Goal: Task Accomplishment & Management: Use online tool/utility

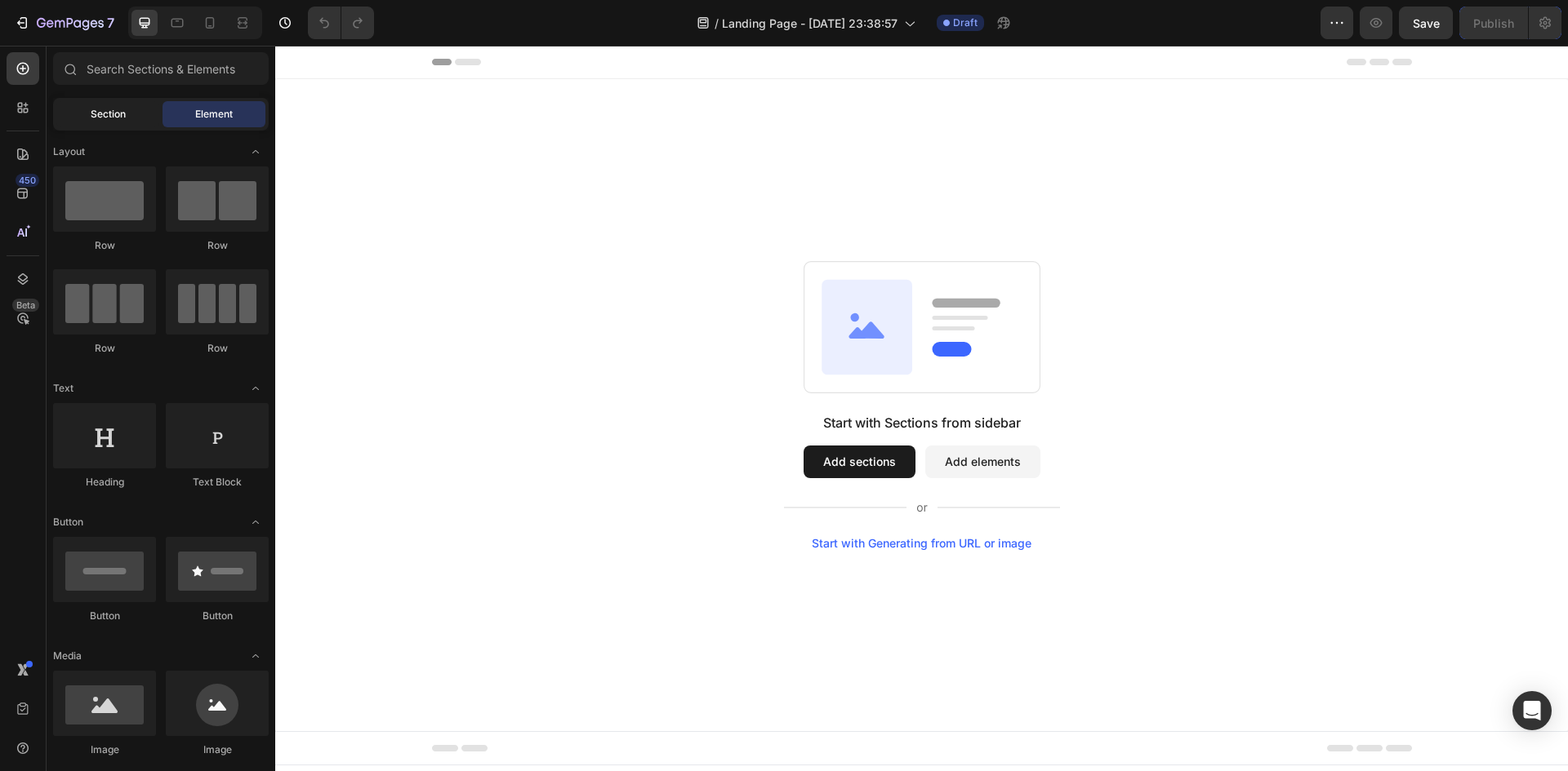
click at [97, 116] on span "Section" at bounding box center [107, 115] width 35 height 15
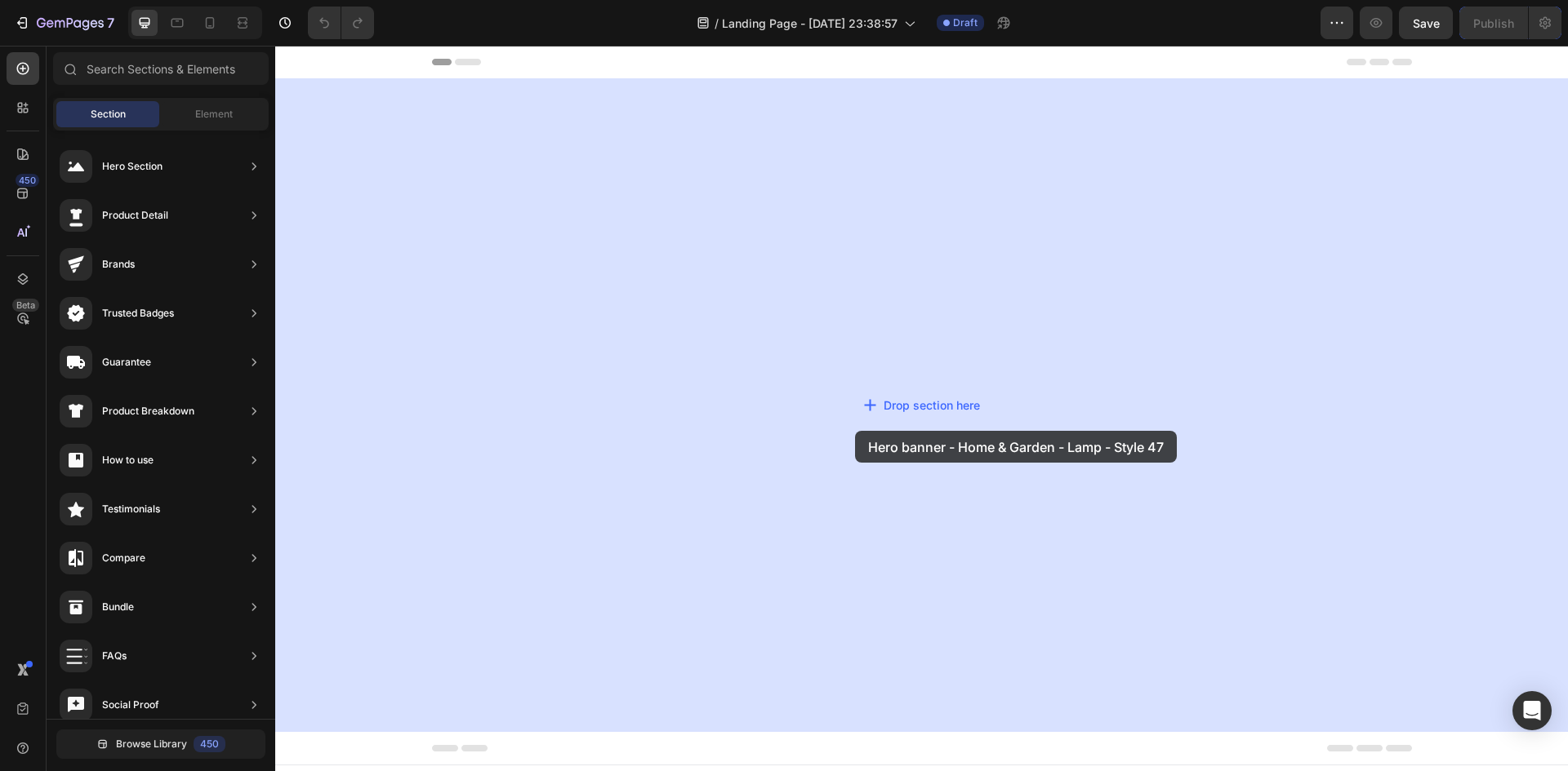
drag, startPoint x: 655, startPoint y: 602, endPoint x: 849, endPoint y: 443, distance: 250.8
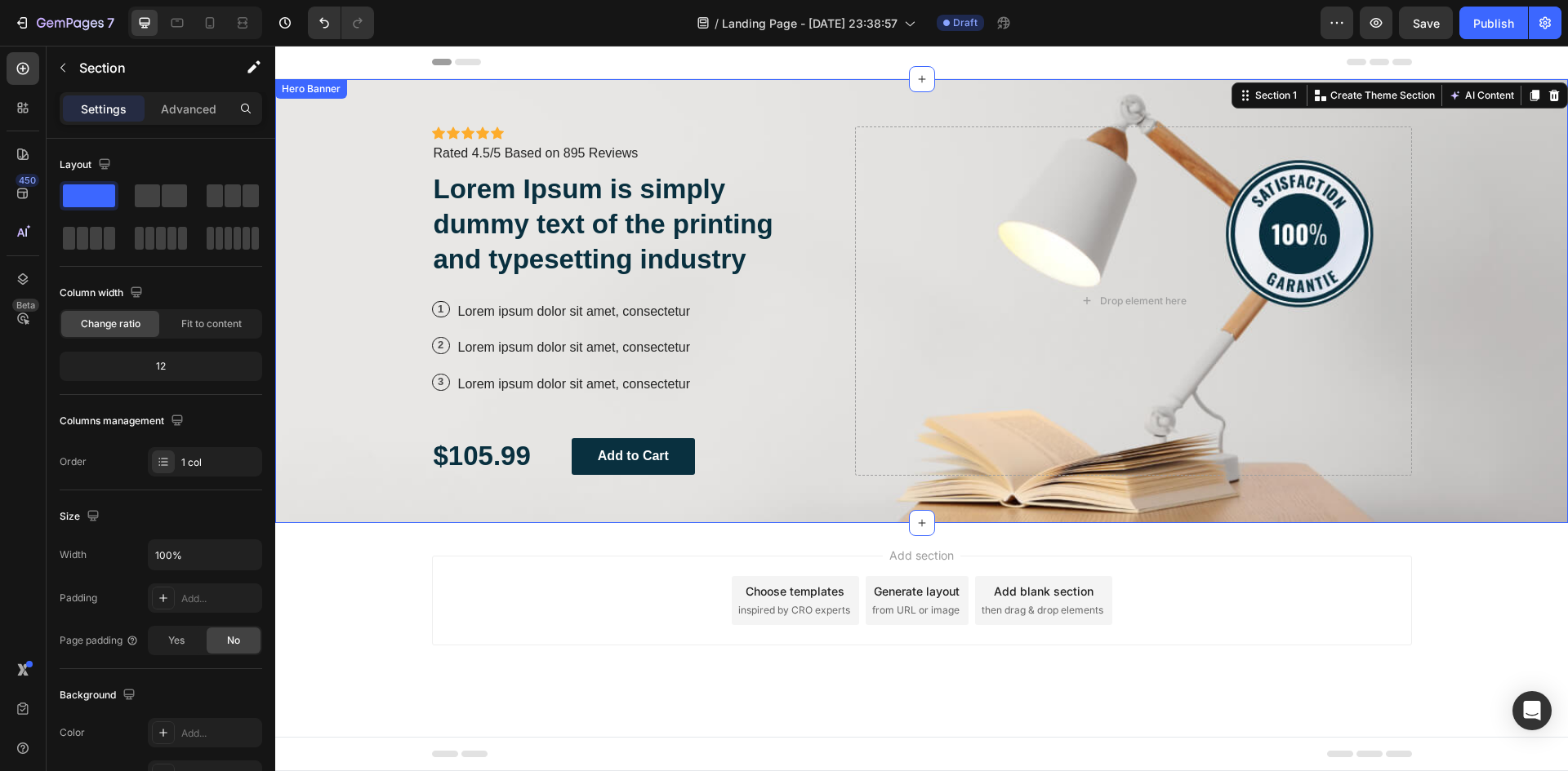
click at [1475, 234] on div "Background Image" at bounding box center [922, 301] width 1293 height 444
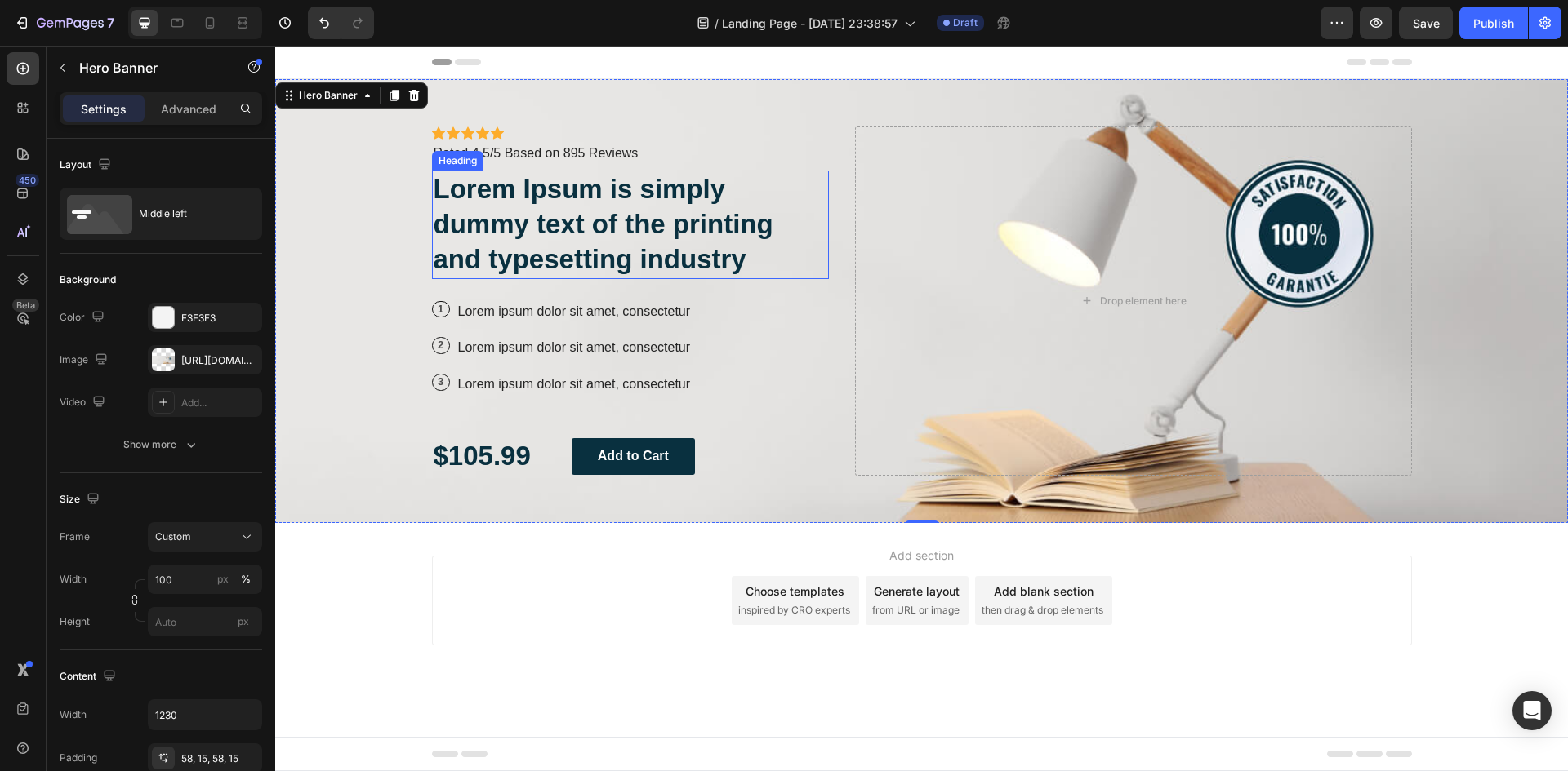
click at [576, 226] on h2 "Lorem Ipsum is simply dummy text of the printing and typesetting industry" at bounding box center [630, 225] width 397 height 109
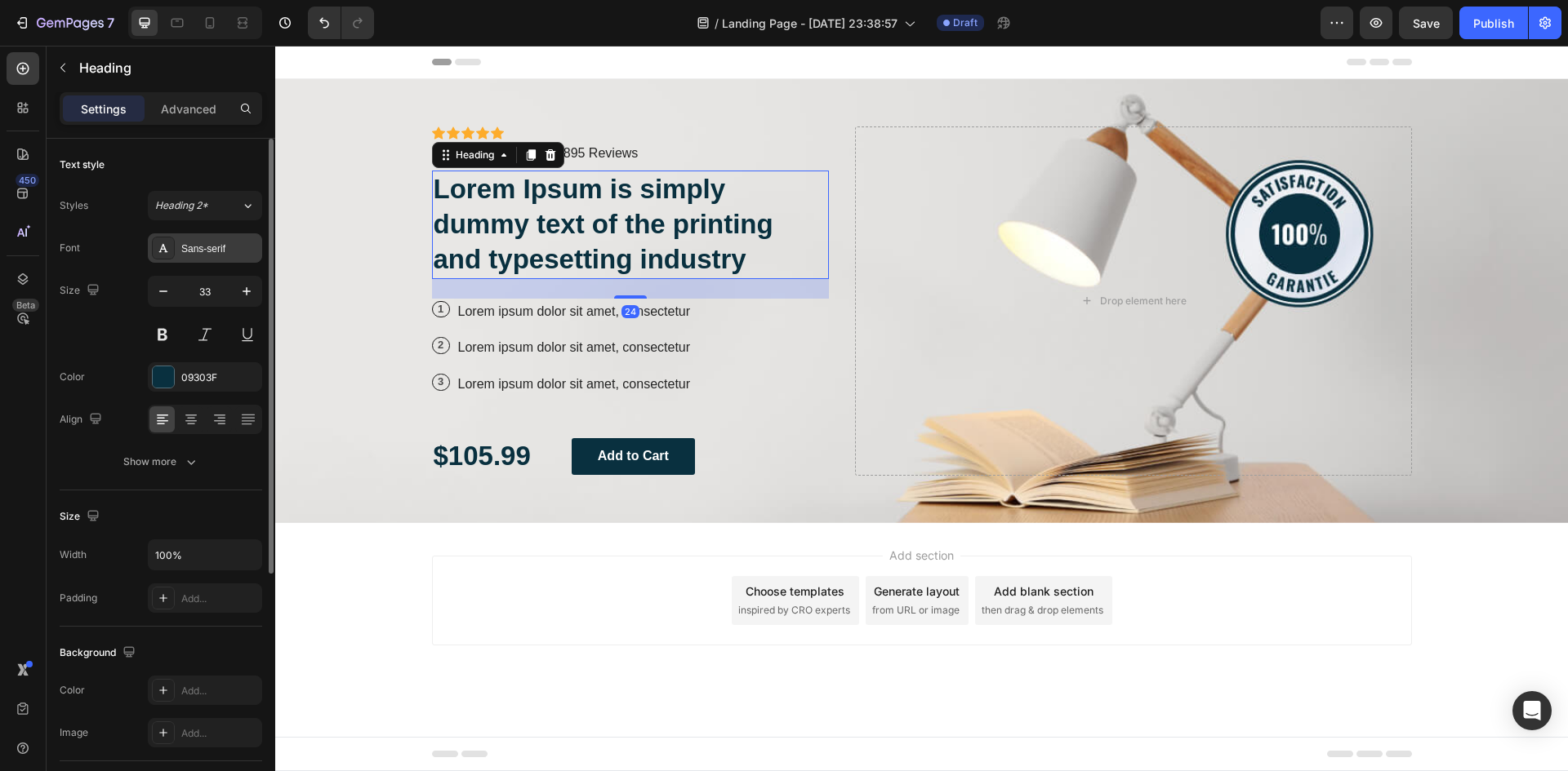
click at [199, 254] on div "Sans-serif" at bounding box center [220, 249] width 77 height 15
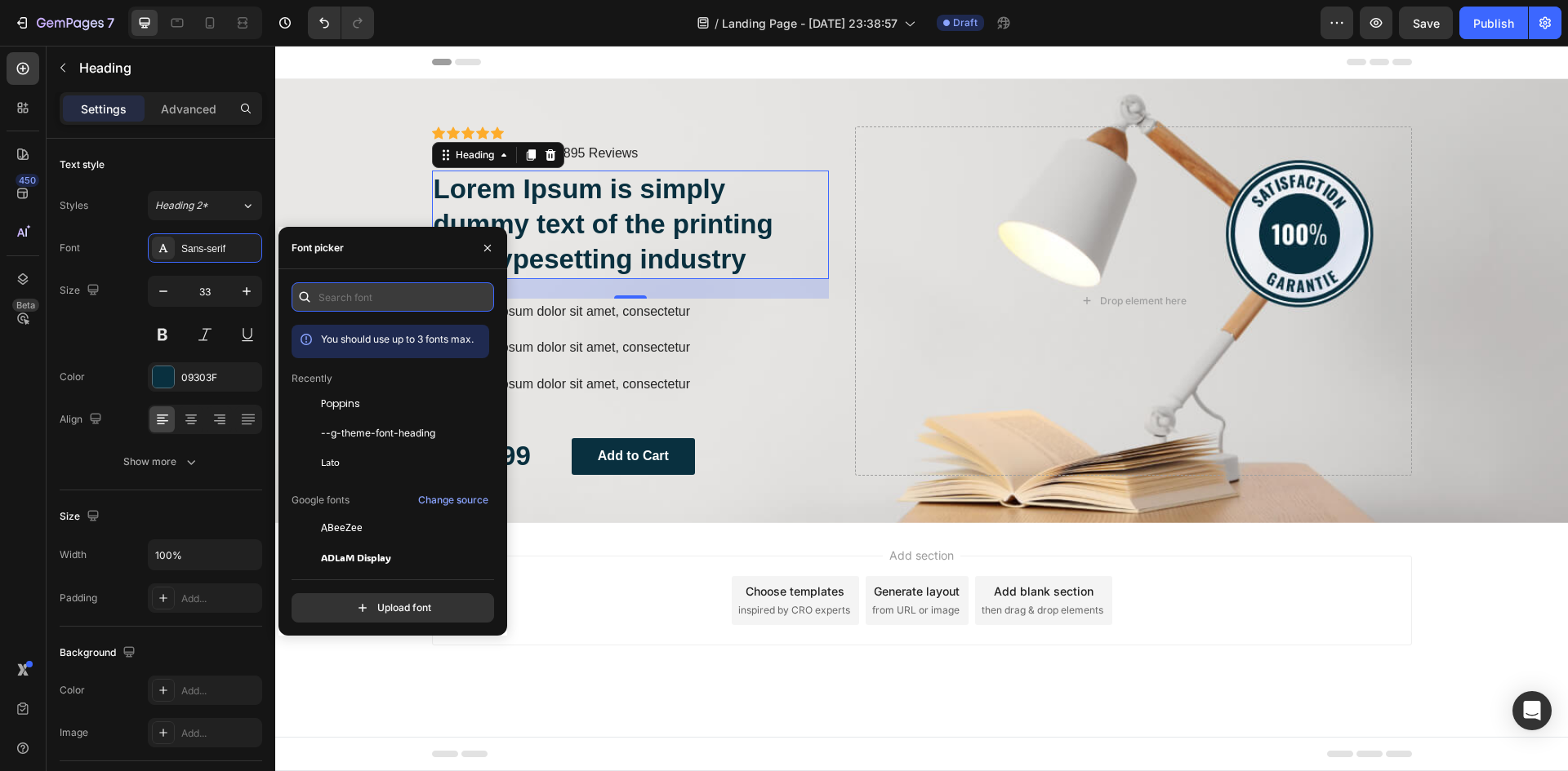
click at [359, 292] on input "text" at bounding box center [393, 297] width 203 height 29
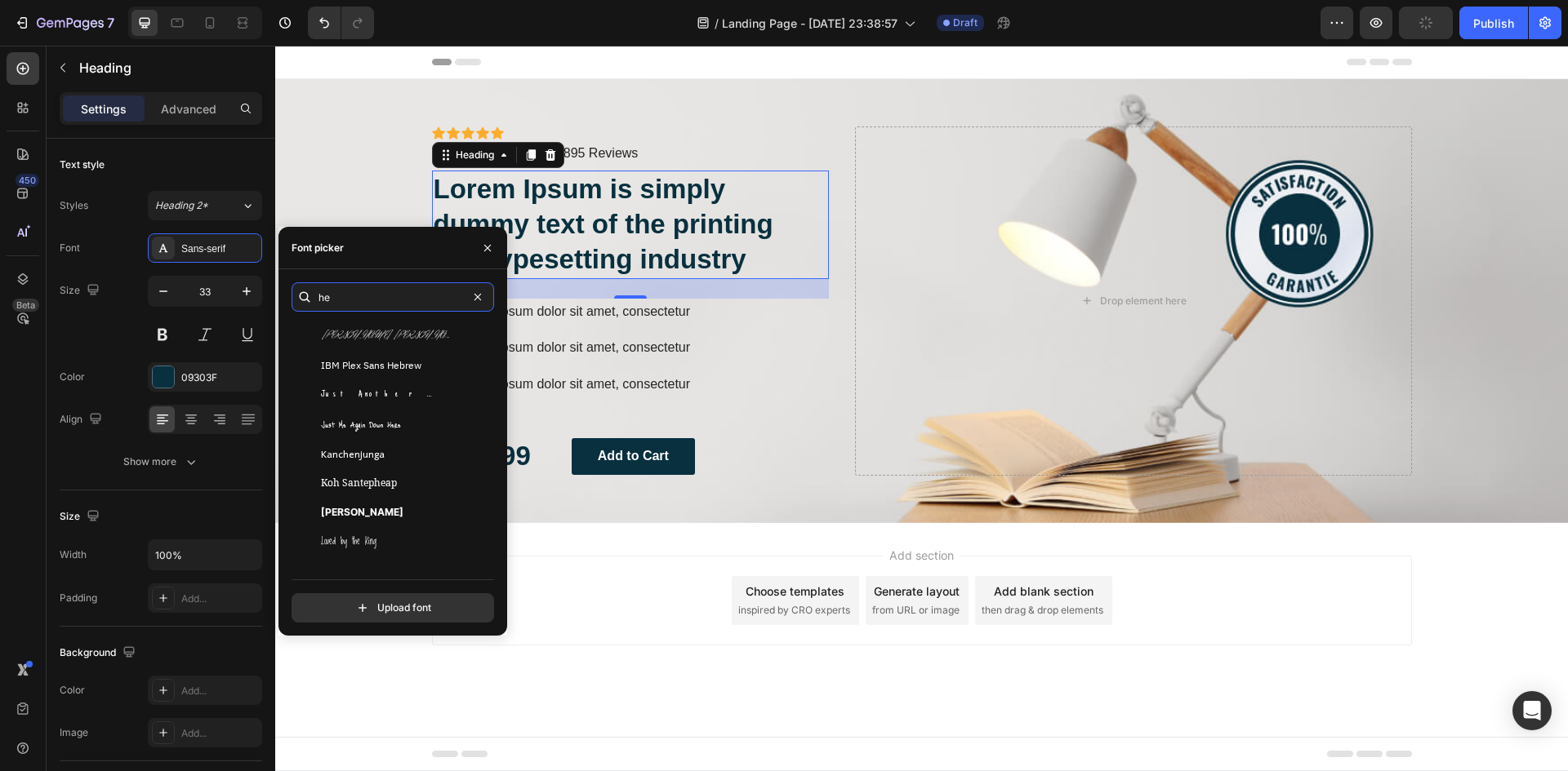
scroll to position [816, 0]
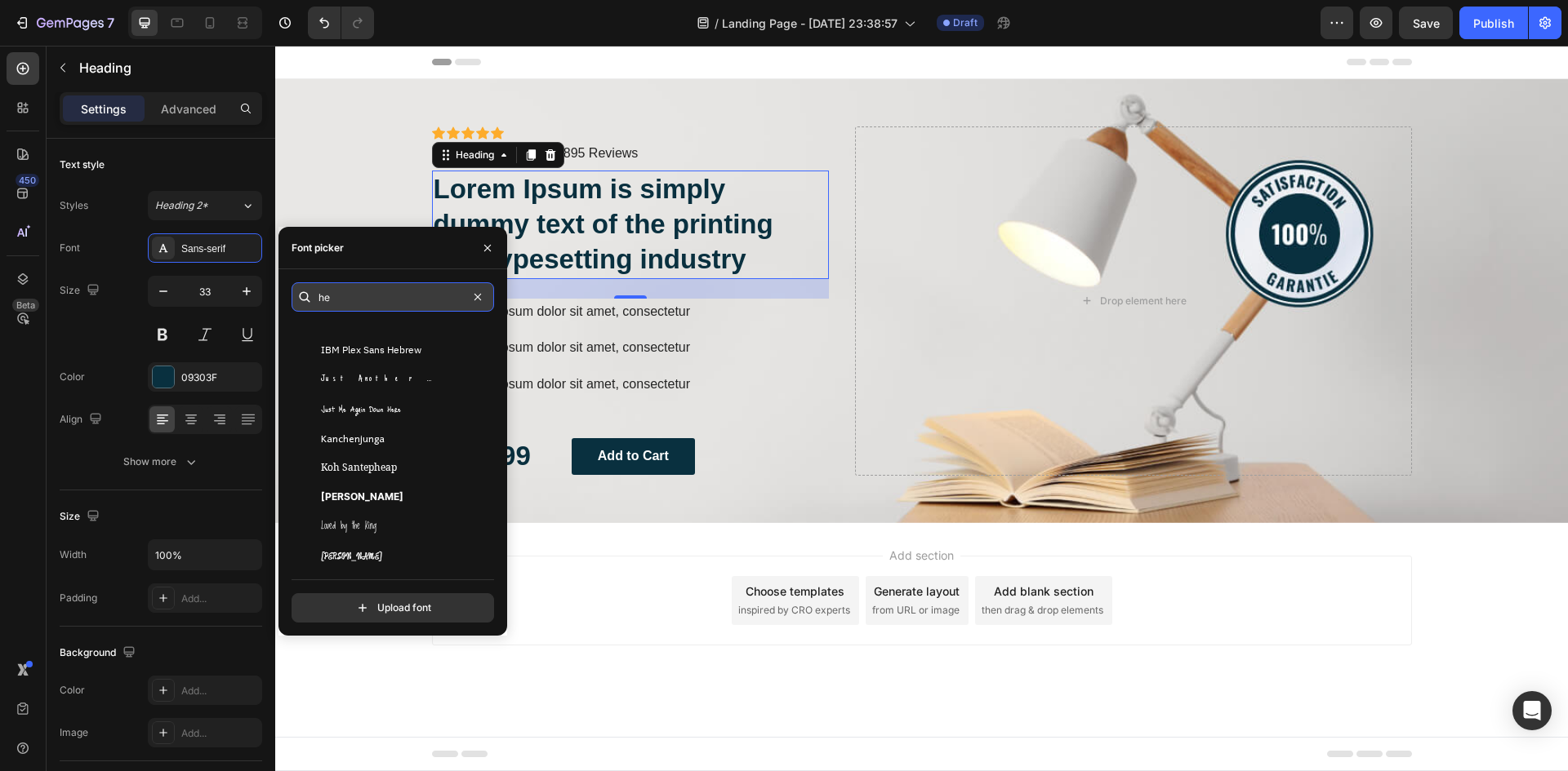
paste input "lvetica"
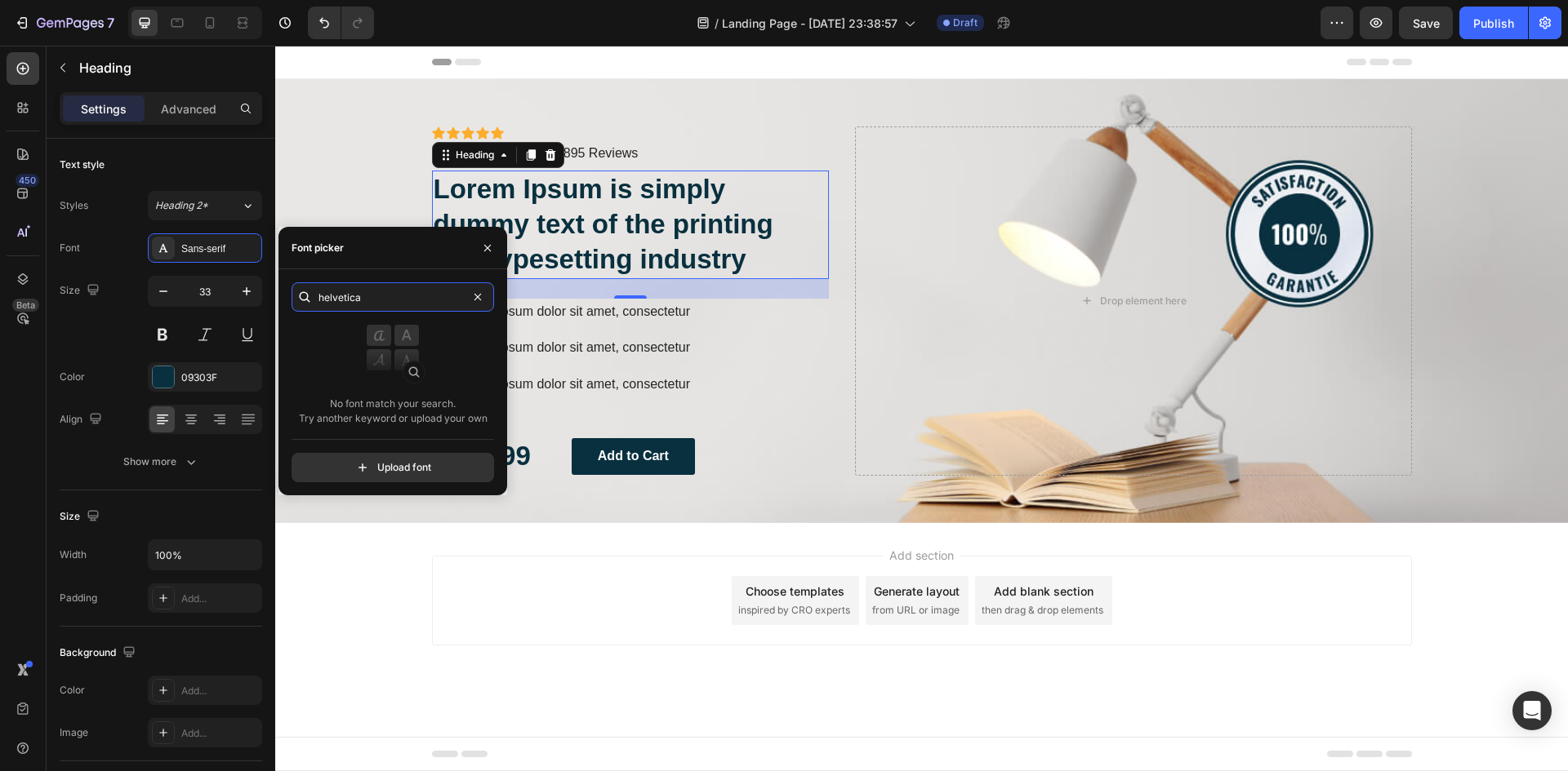
type input "helvetica"
click at [408, 466] on input "file" at bounding box center [427, 468] width 409 height 28
type input "C:\fakepath\Helvetica Neue Condensed Bold_1.ttf"
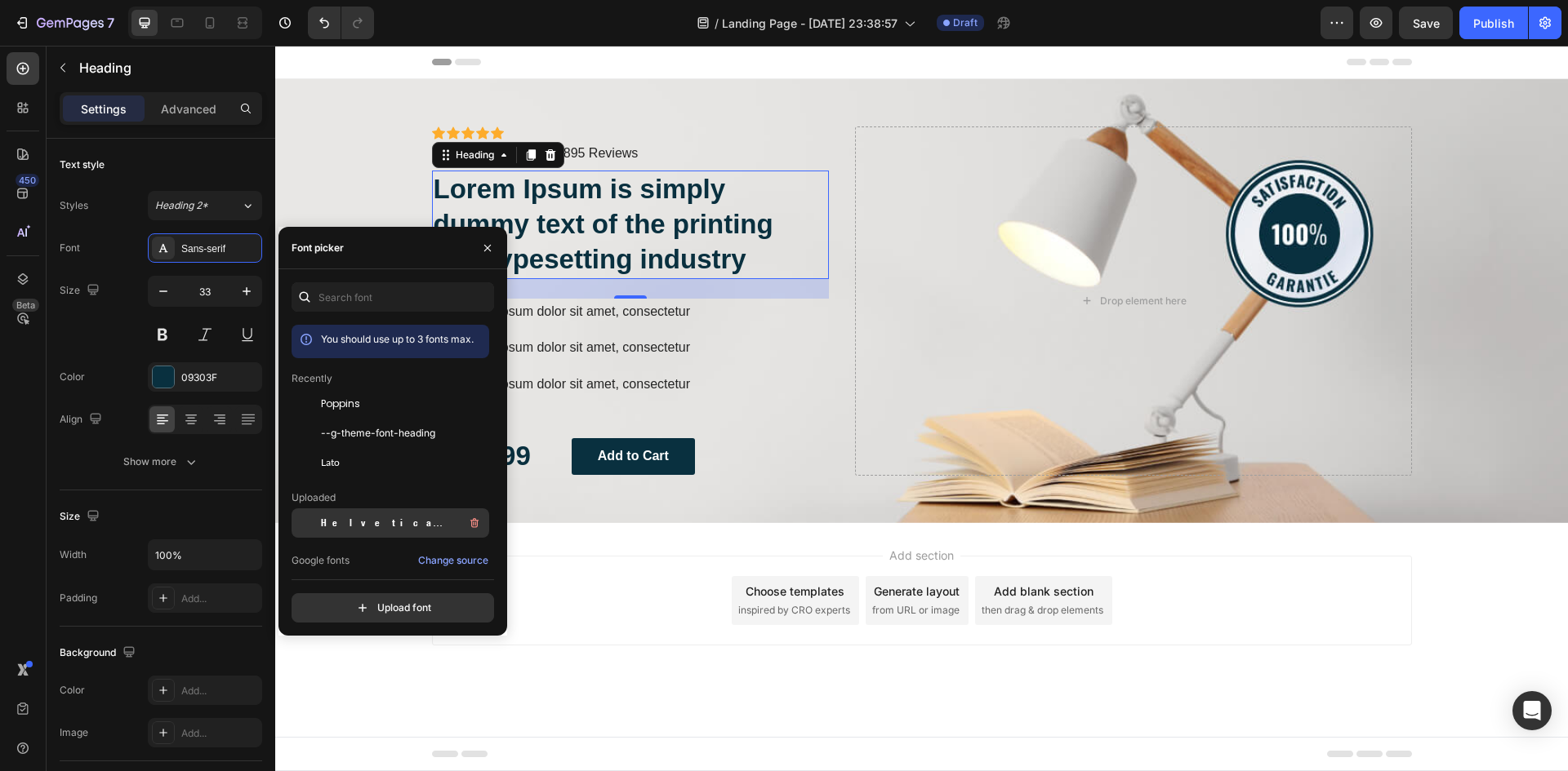
click at [362, 524] on span "Helvetica Neue Condensed Bold_1" at bounding box center [389, 523] width 135 height 15
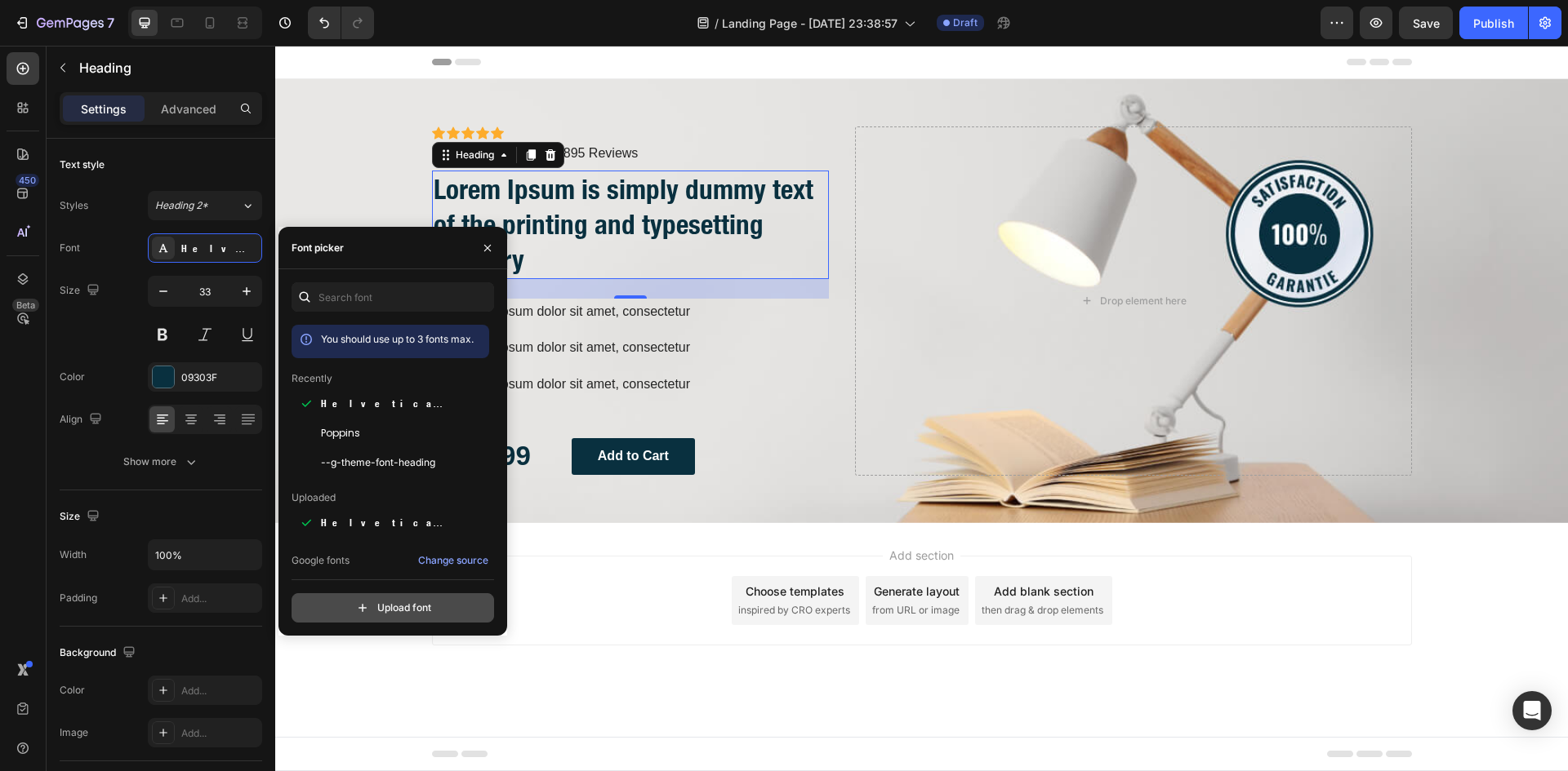
click at [385, 605] on input "file" at bounding box center [427, 609] width 409 height 28
type input "C:\fakepath\Heroes Legend.ttf"
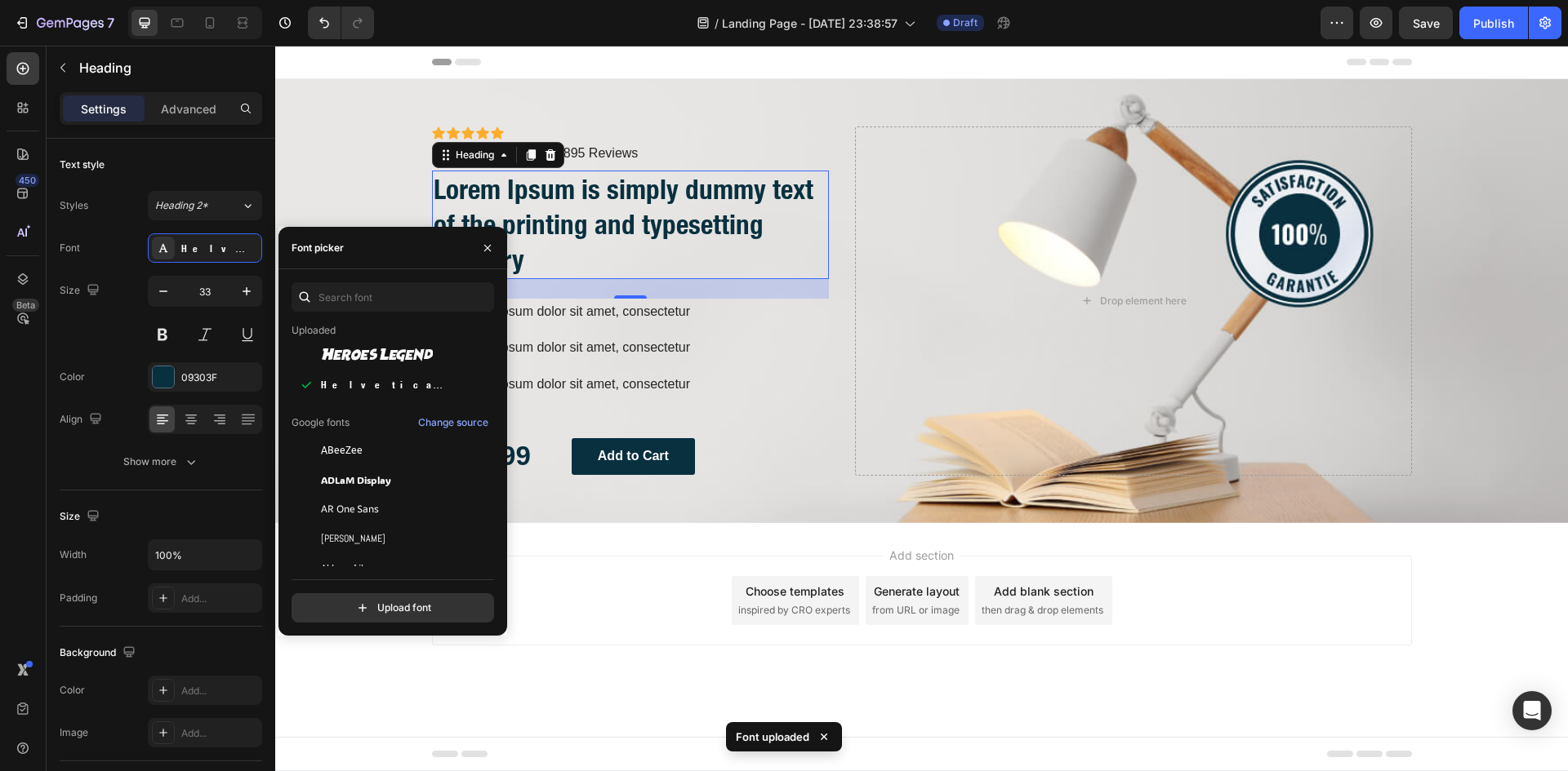
scroll to position [0, 0]
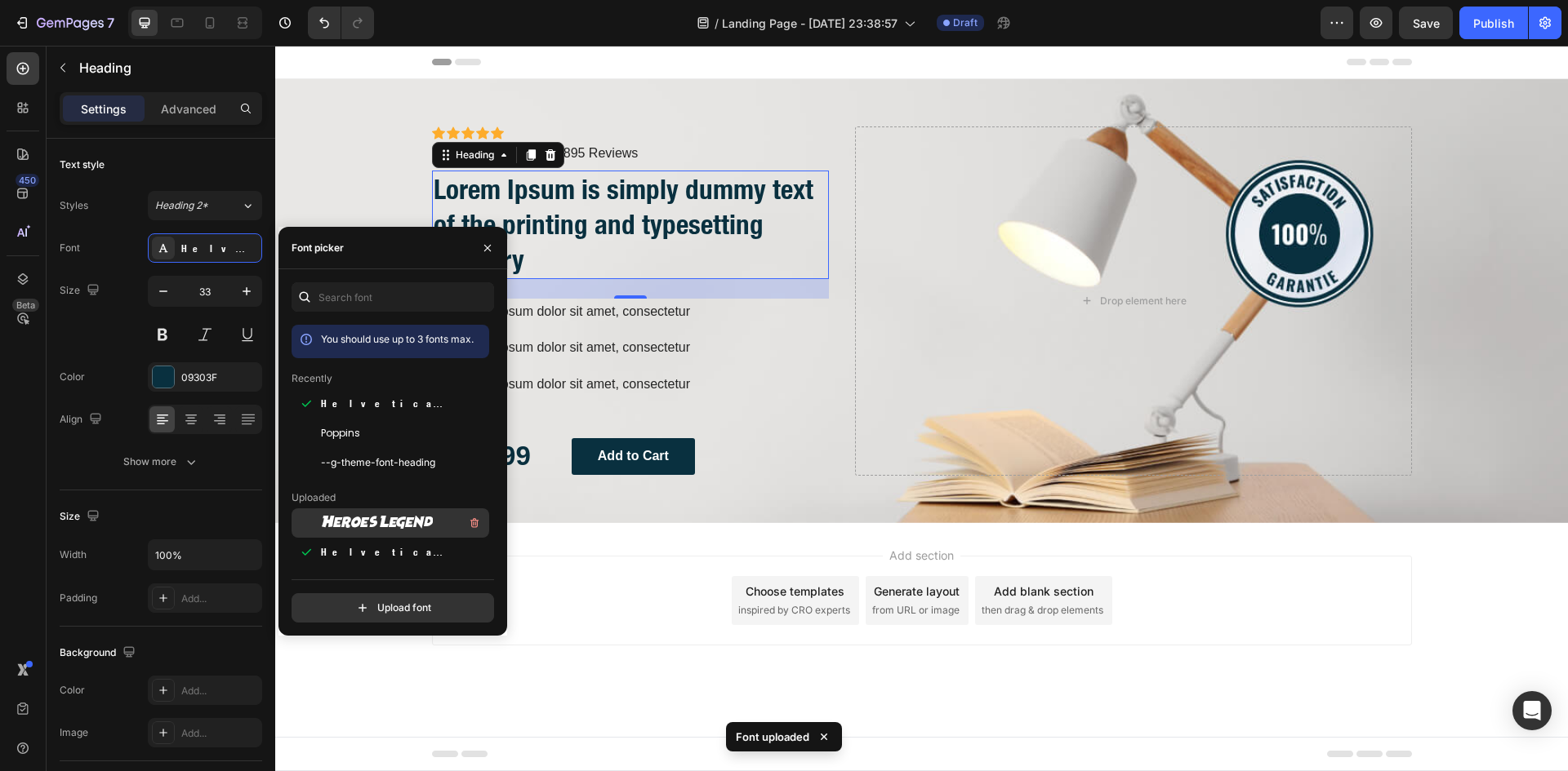
click at [376, 522] on span "Heroes Legend" at bounding box center [377, 523] width 112 height 15
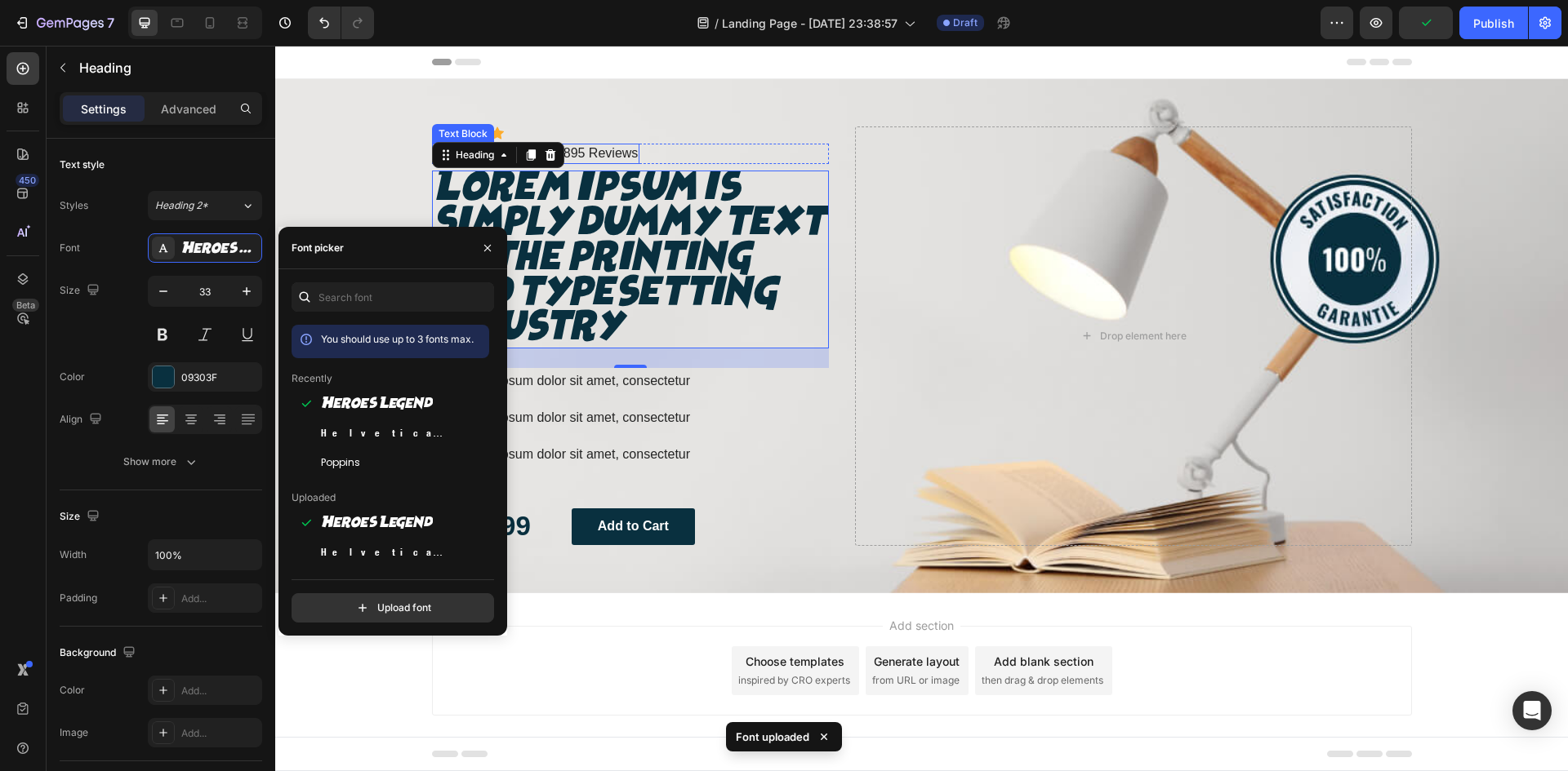
click at [605, 158] on p "Rated 4.5/5 Based on 895 Reviews" at bounding box center [536, 154] width 205 height 17
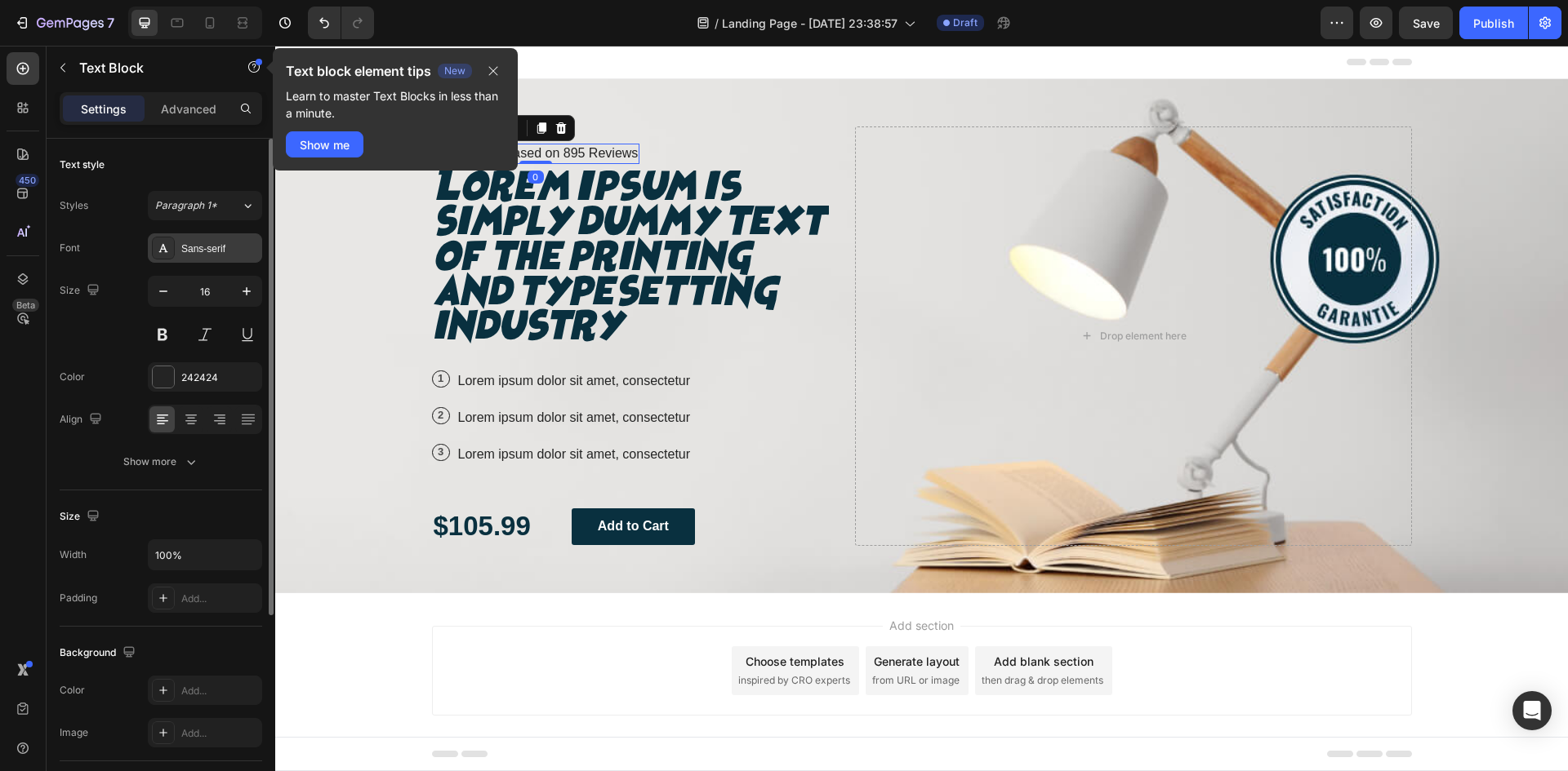
click at [222, 257] on div "Sans-serif" at bounding box center [205, 248] width 115 height 29
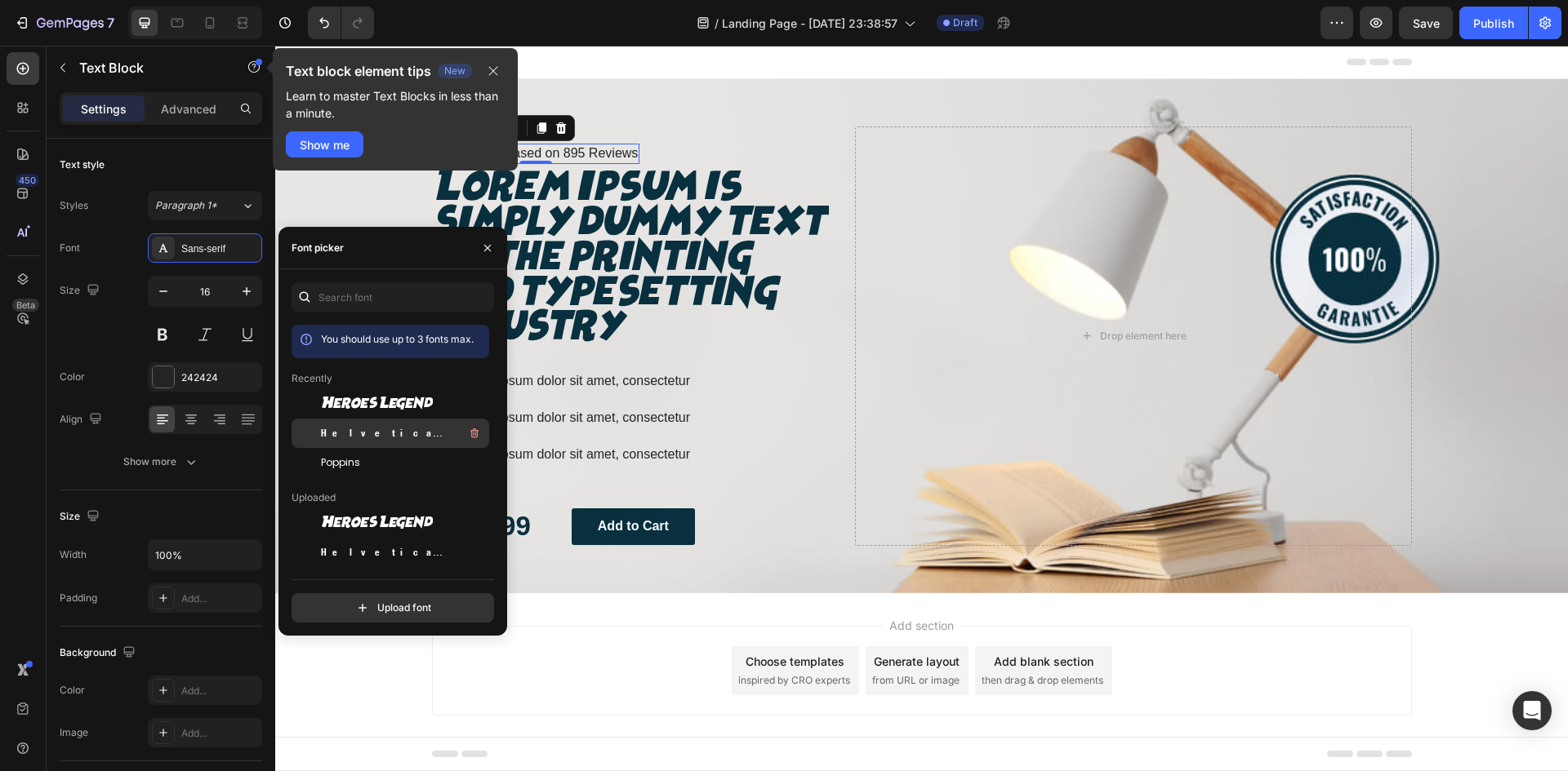
click at [375, 429] on span "Helvetica Neue Condensed Bold_1" at bounding box center [389, 434] width 135 height 15
click at [489, 67] on icon "button" at bounding box center [493, 71] width 13 height 13
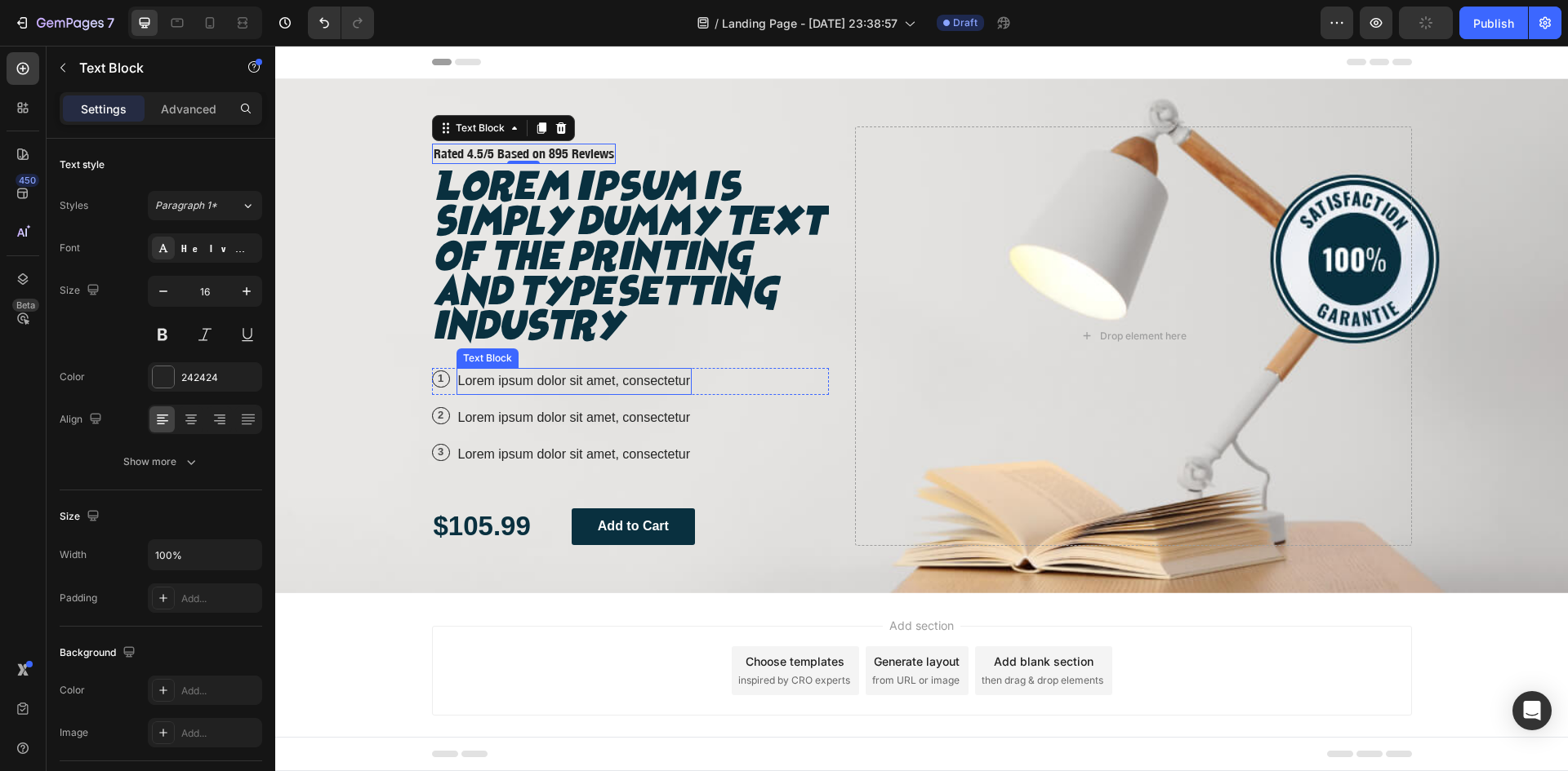
click at [536, 393] on p "Lorem ipsum dolor sit amet, consectetur" at bounding box center [575, 381] width 233 height 23
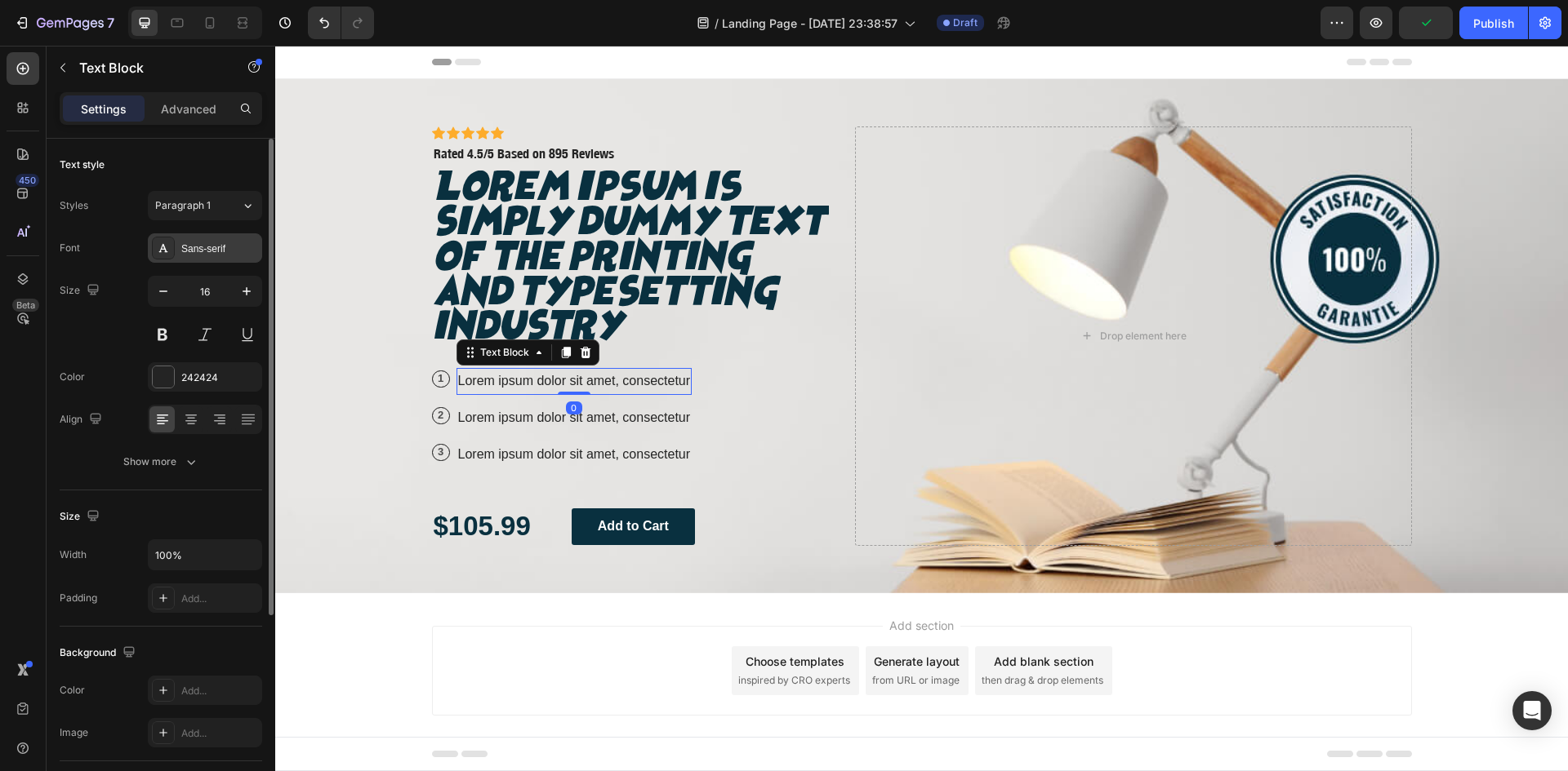
click at [187, 239] on div "Sans-serif" at bounding box center [205, 248] width 115 height 29
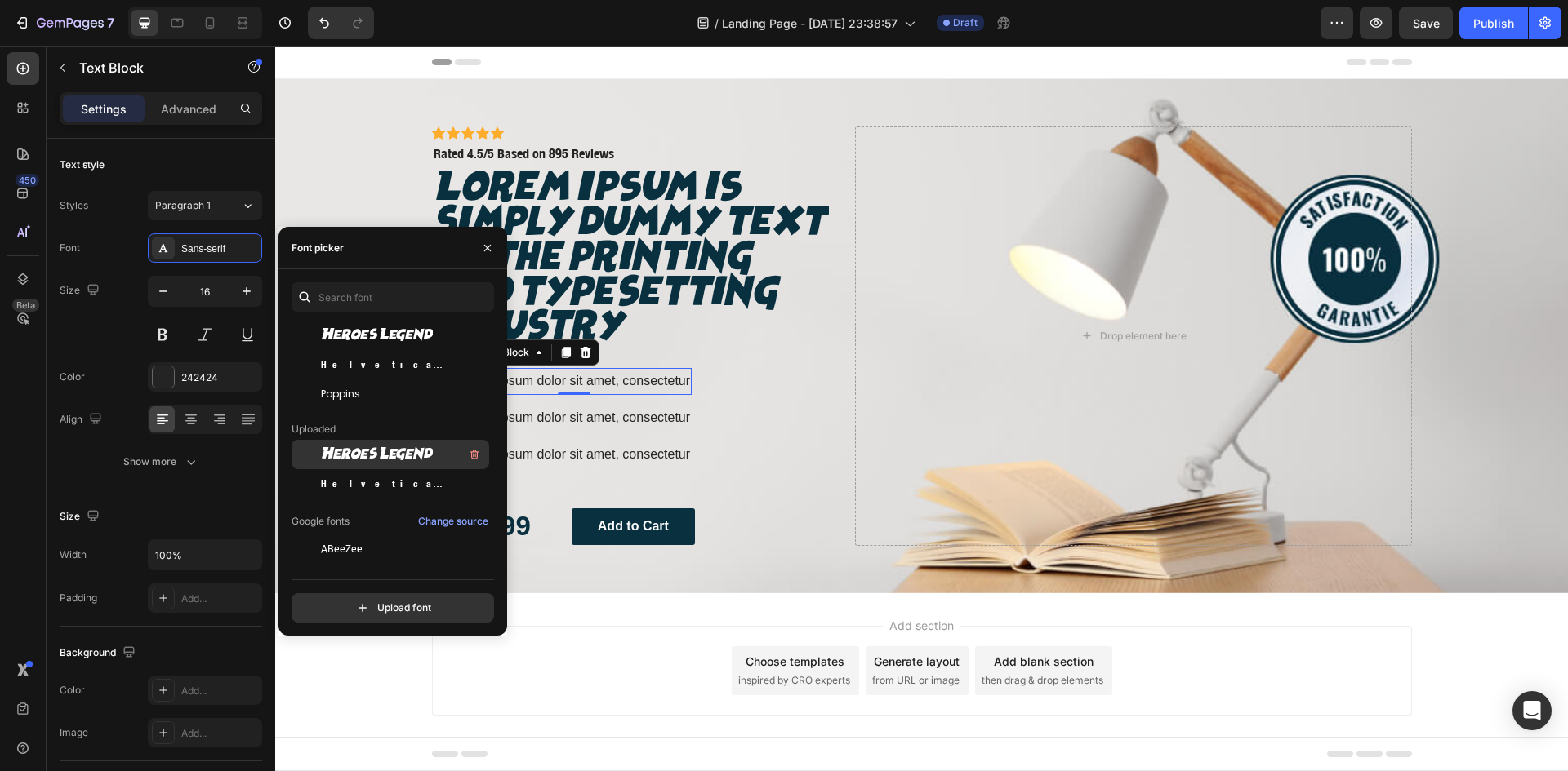
scroll to position [136, 0]
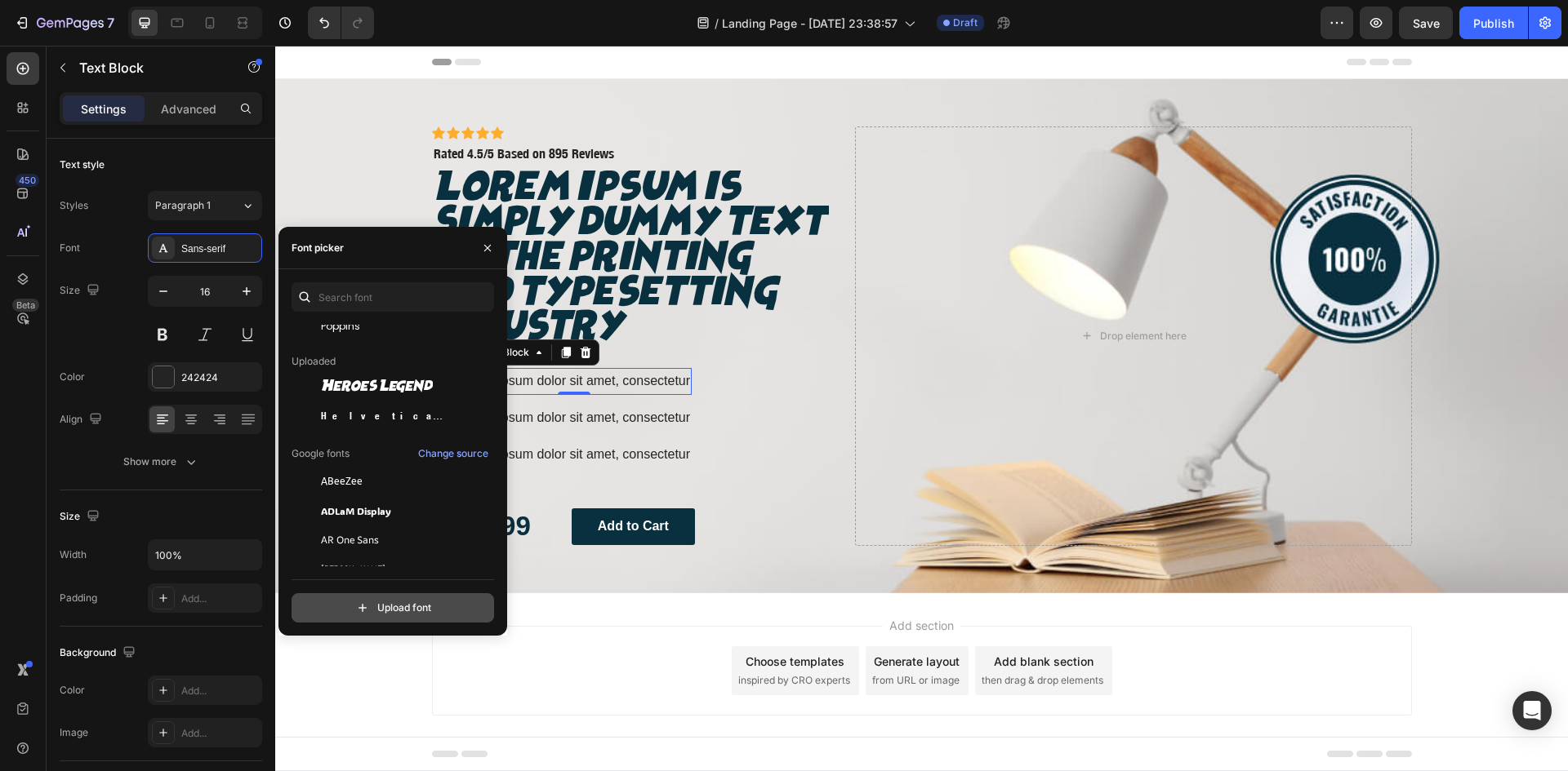
click at [388, 606] on input "file" at bounding box center [427, 609] width 409 height 28
type input "C:\fakepath\HVB.ttf"
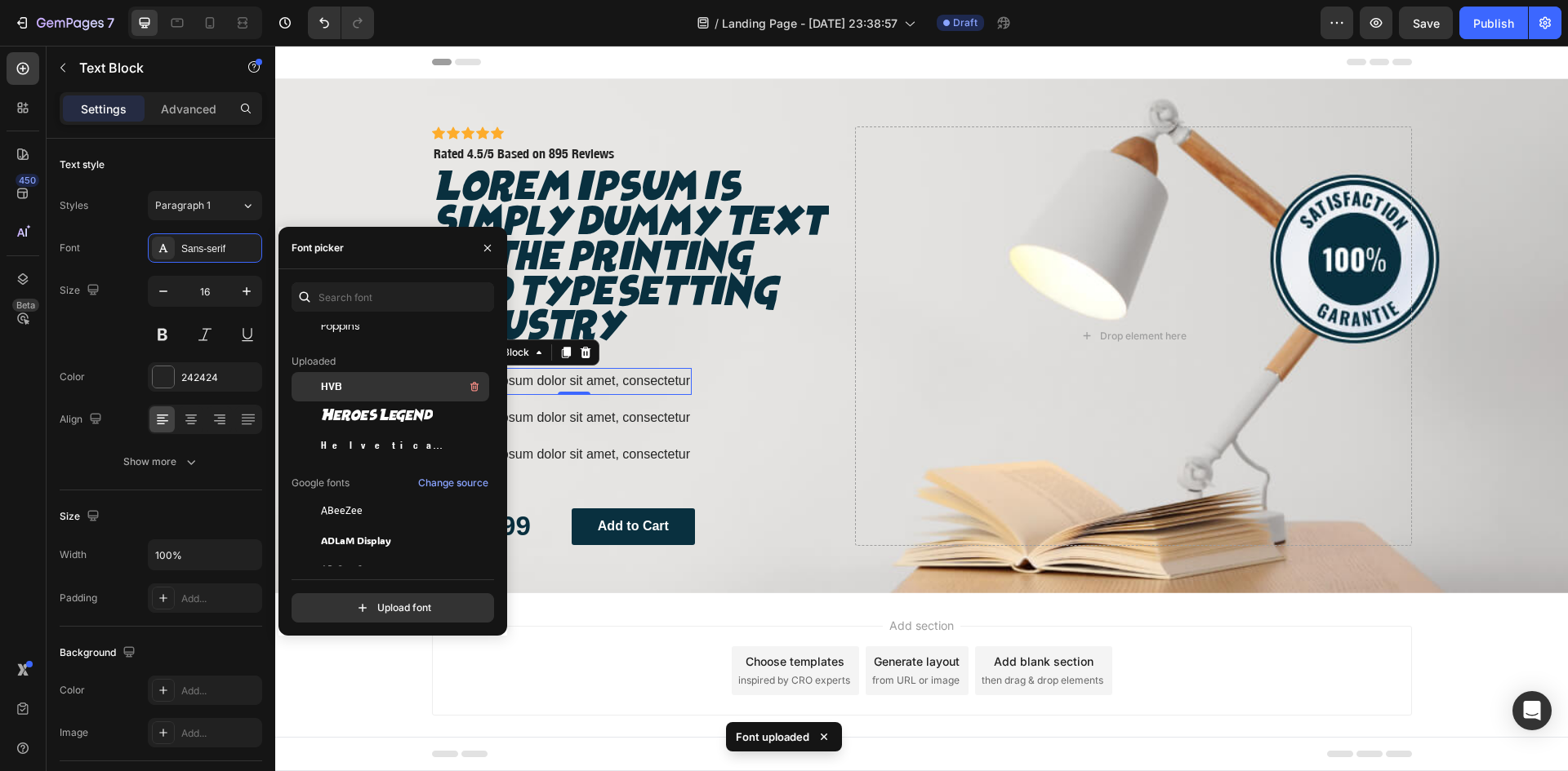
click at [375, 384] on div "HVB" at bounding box center [404, 387] width 165 height 20
click at [667, 430] on p "Lorem ipsum dolor sit amet, consectetur" at bounding box center [575, 418] width 233 height 23
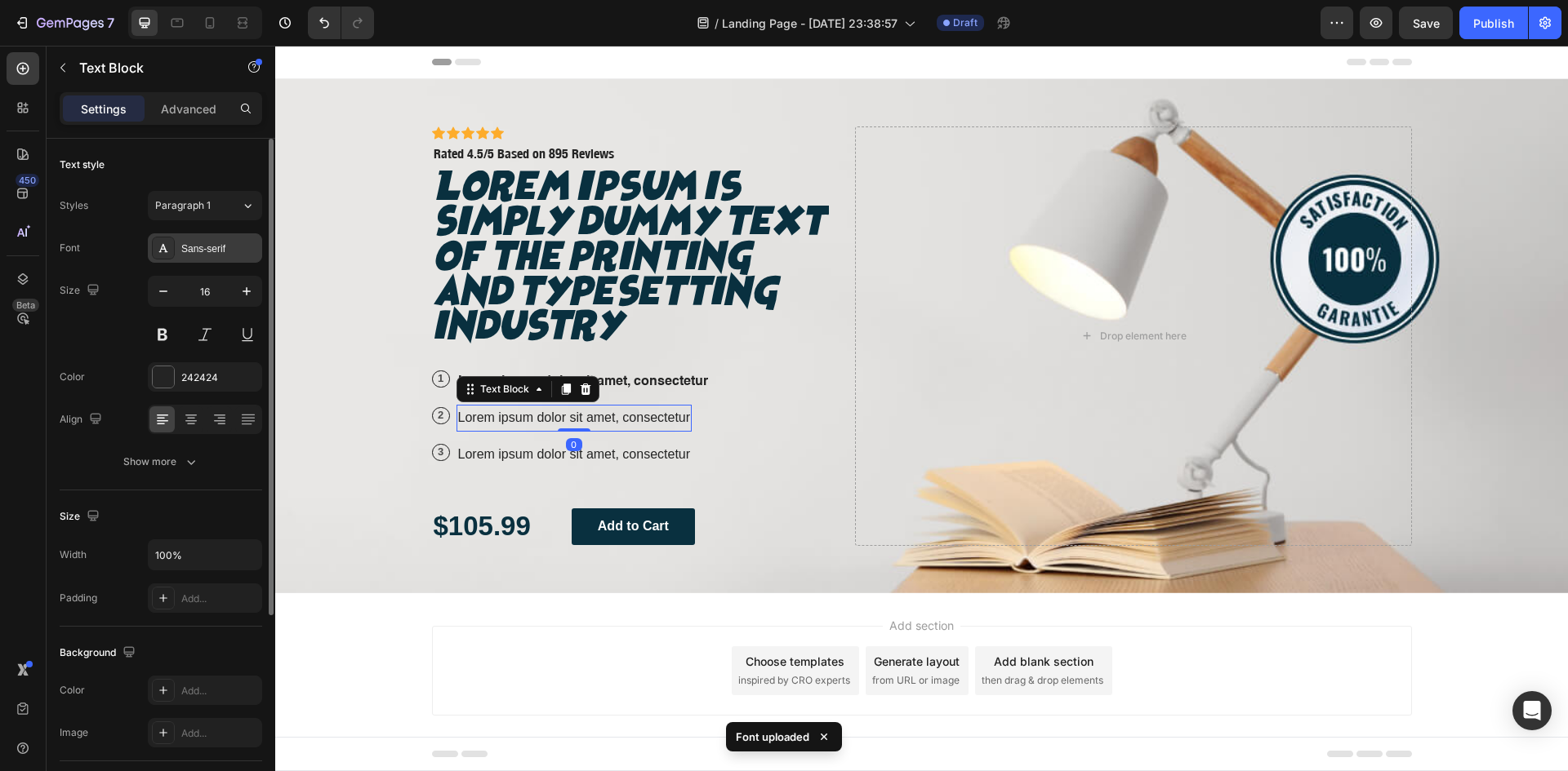
click at [194, 249] on div "Sans-serif" at bounding box center [220, 249] width 77 height 15
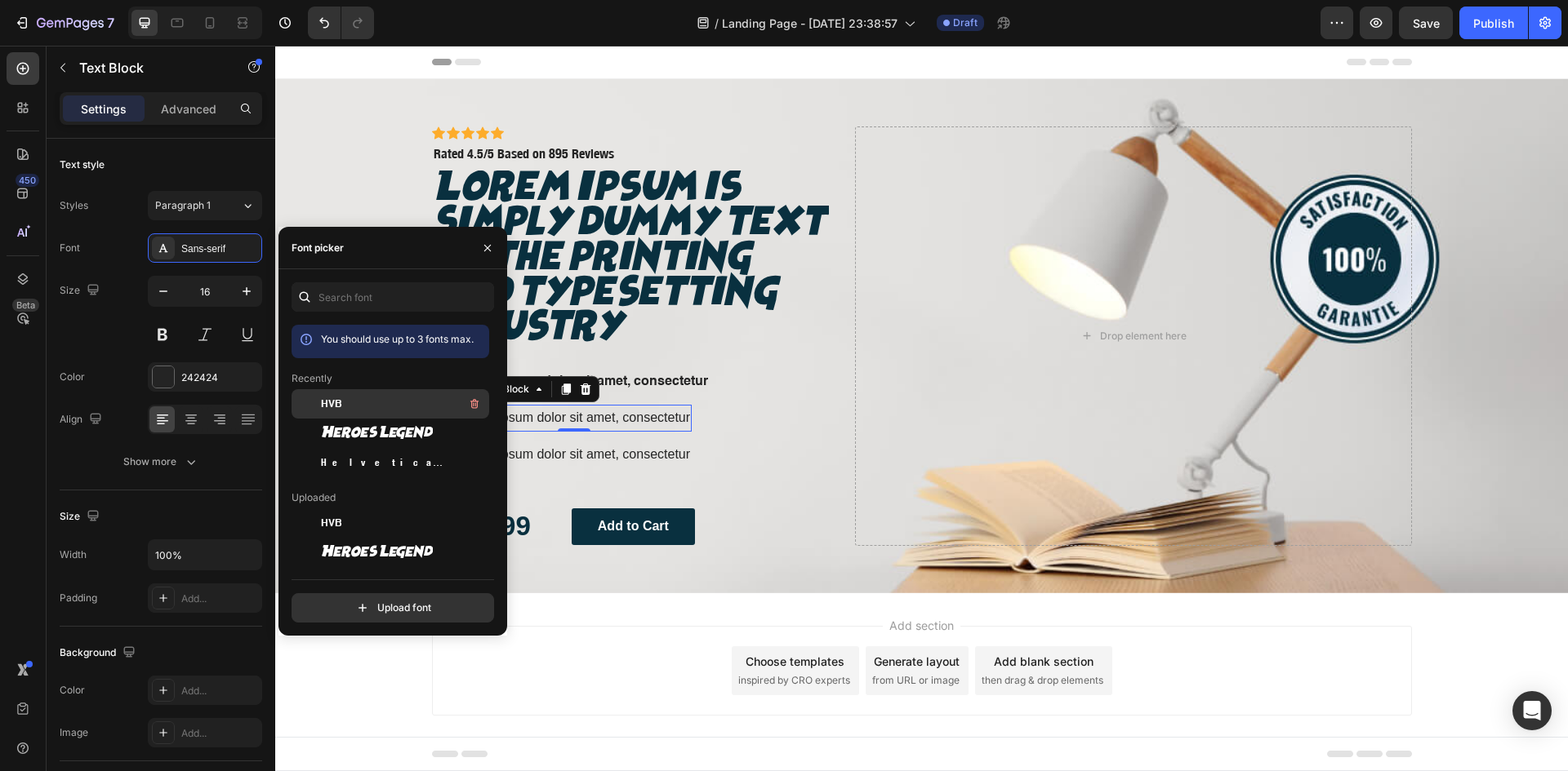
click at [380, 397] on div "HVB" at bounding box center [404, 404] width 165 height 20
click at [562, 467] on p "Lorem ipsum dolor sit amet, consectetur" at bounding box center [575, 455] width 233 height 23
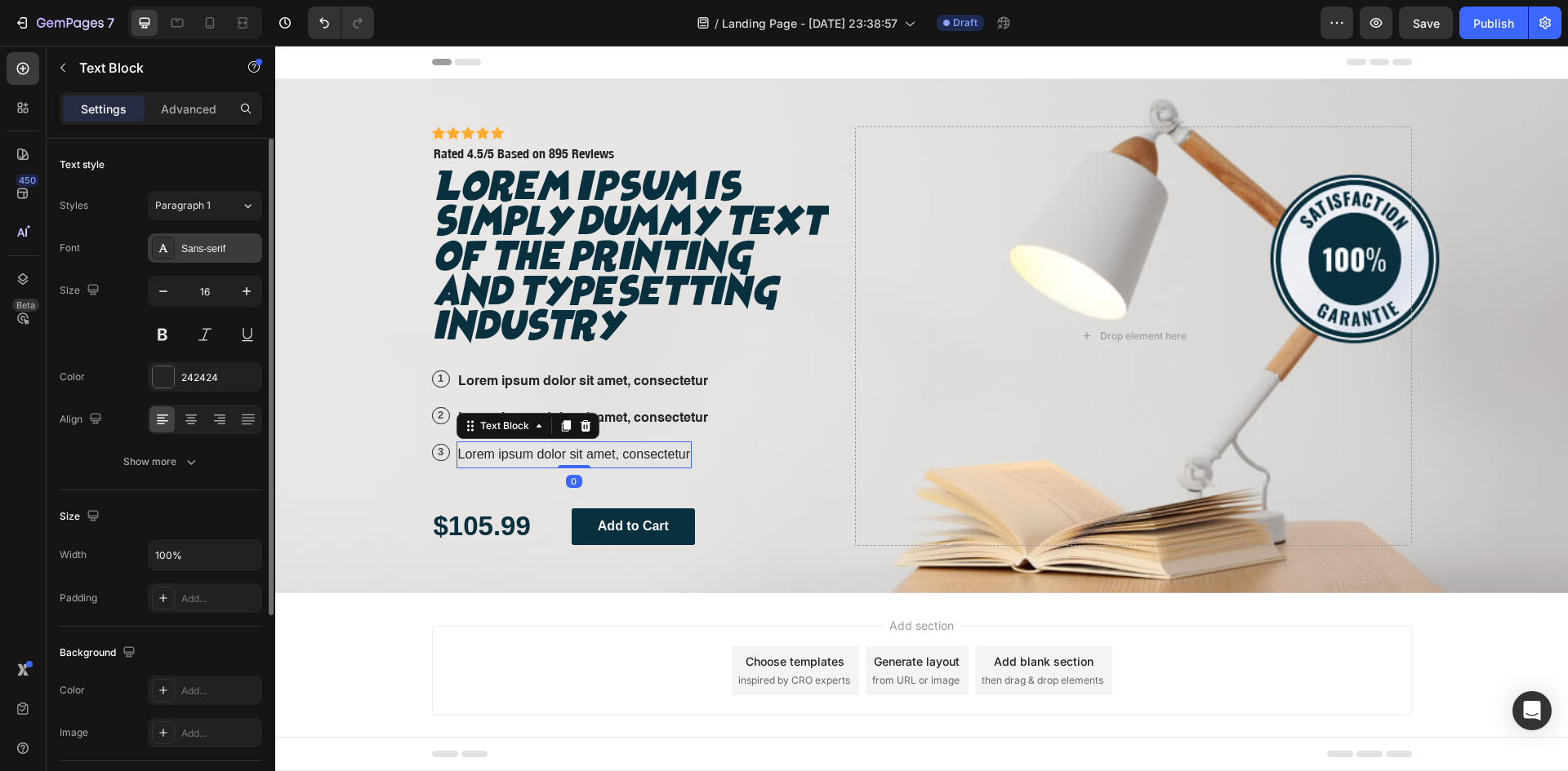
click at [210, 247] on div "Sans-serif" at bounding box center [220, 249] width 77 height 15
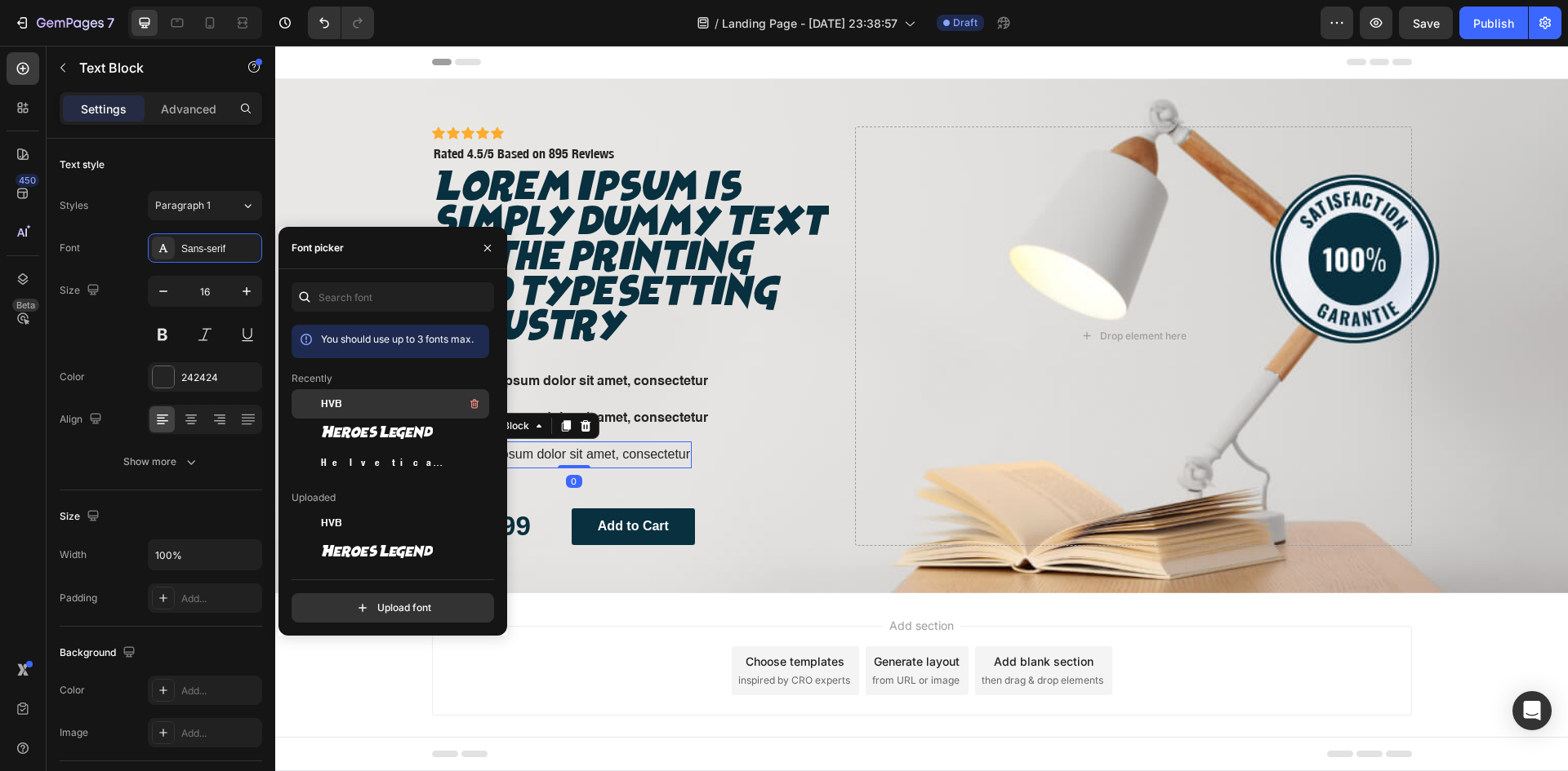
click at [333, 393] on div "HVB" at bounding box center [390, 404] width 197 height 29
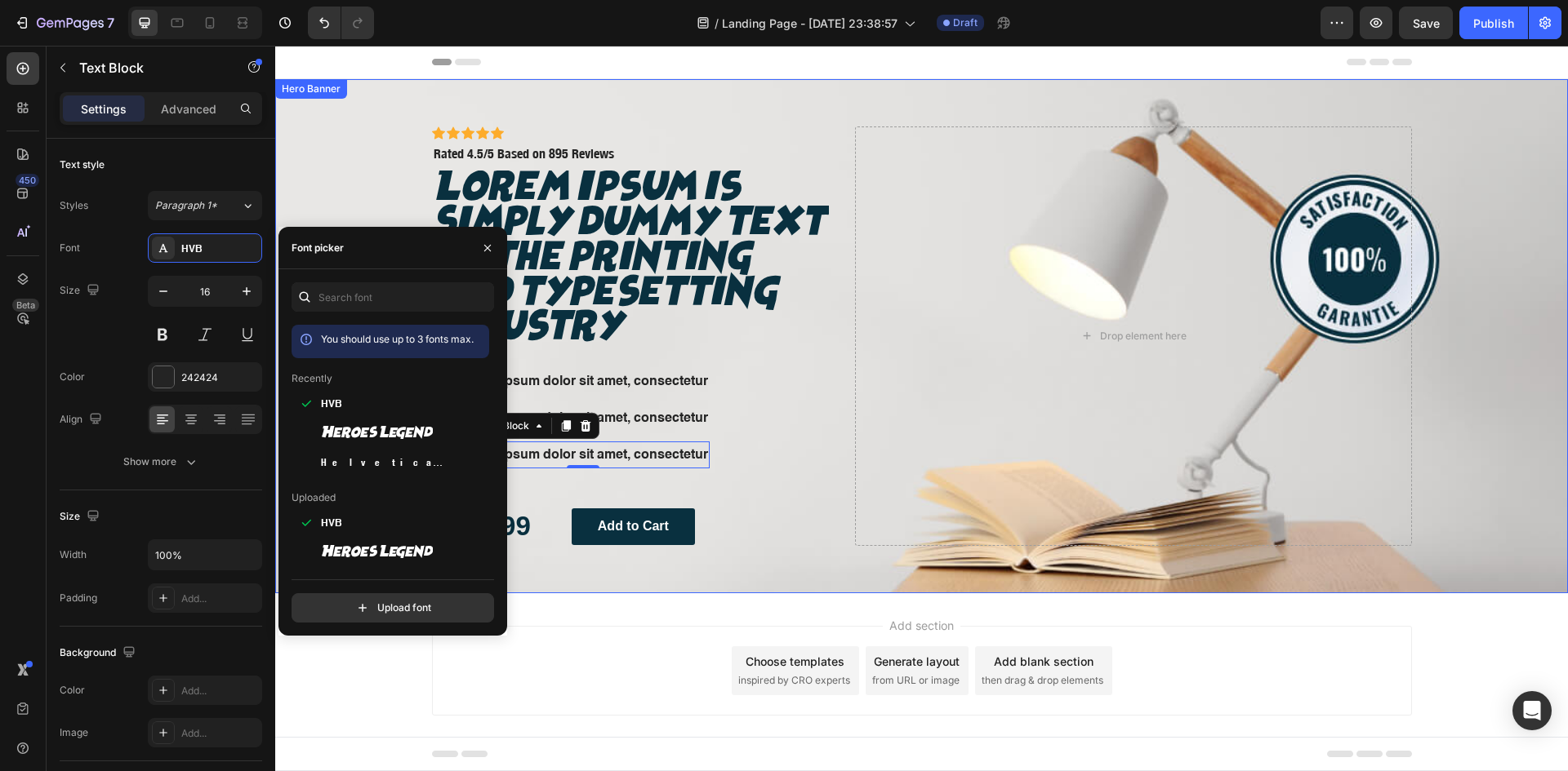
click at [770, 439] on div "Icon Icon Icon Icon Icon Icon List Icon Icon Icon Icon Icon Icon List Rated 4.5…" at bounding box center [630, 336] width 397 height 420
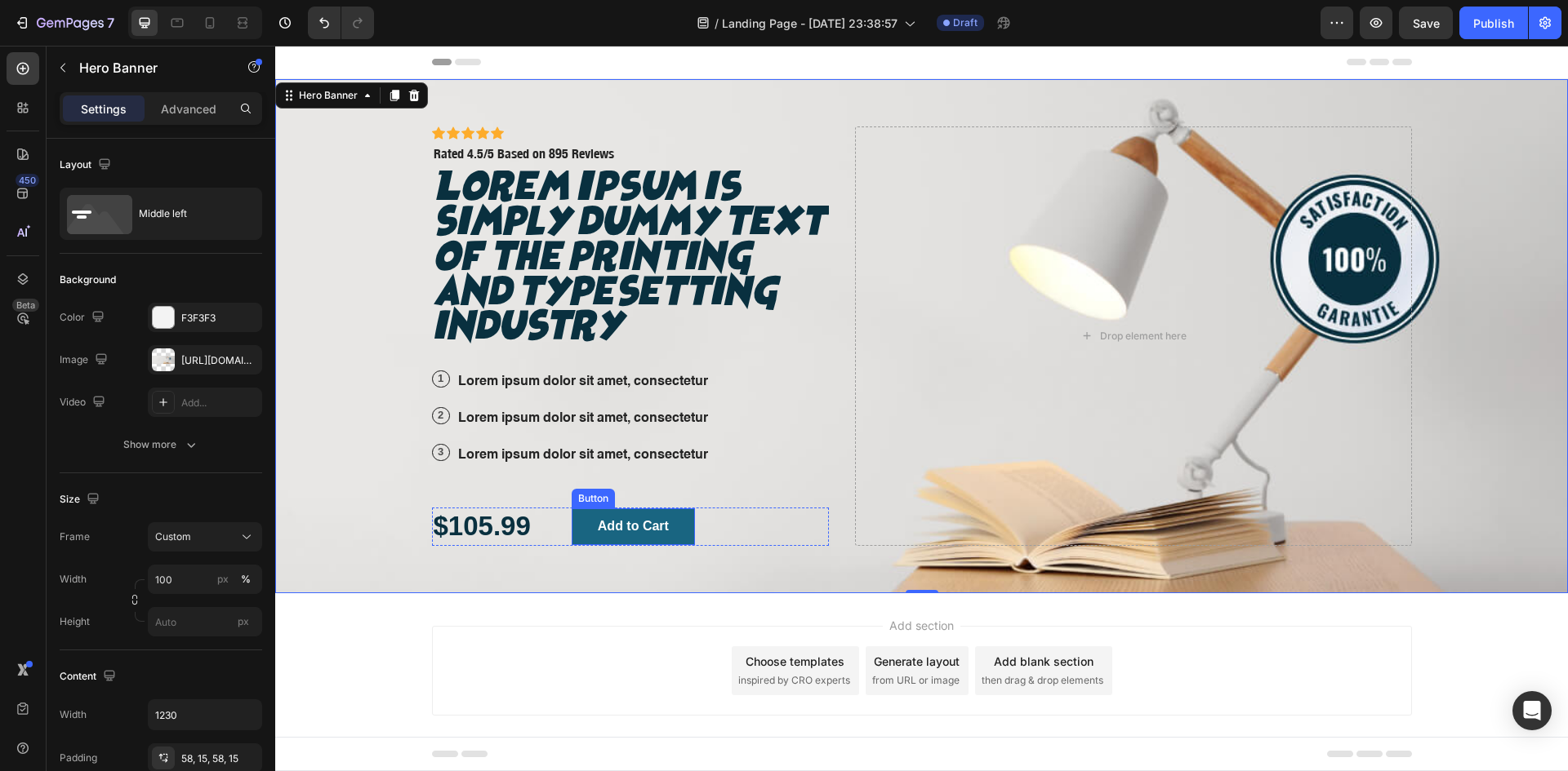
click at [637, 546] on button "Add to Cart" at bounding box center [632, 526] width 123 height 37
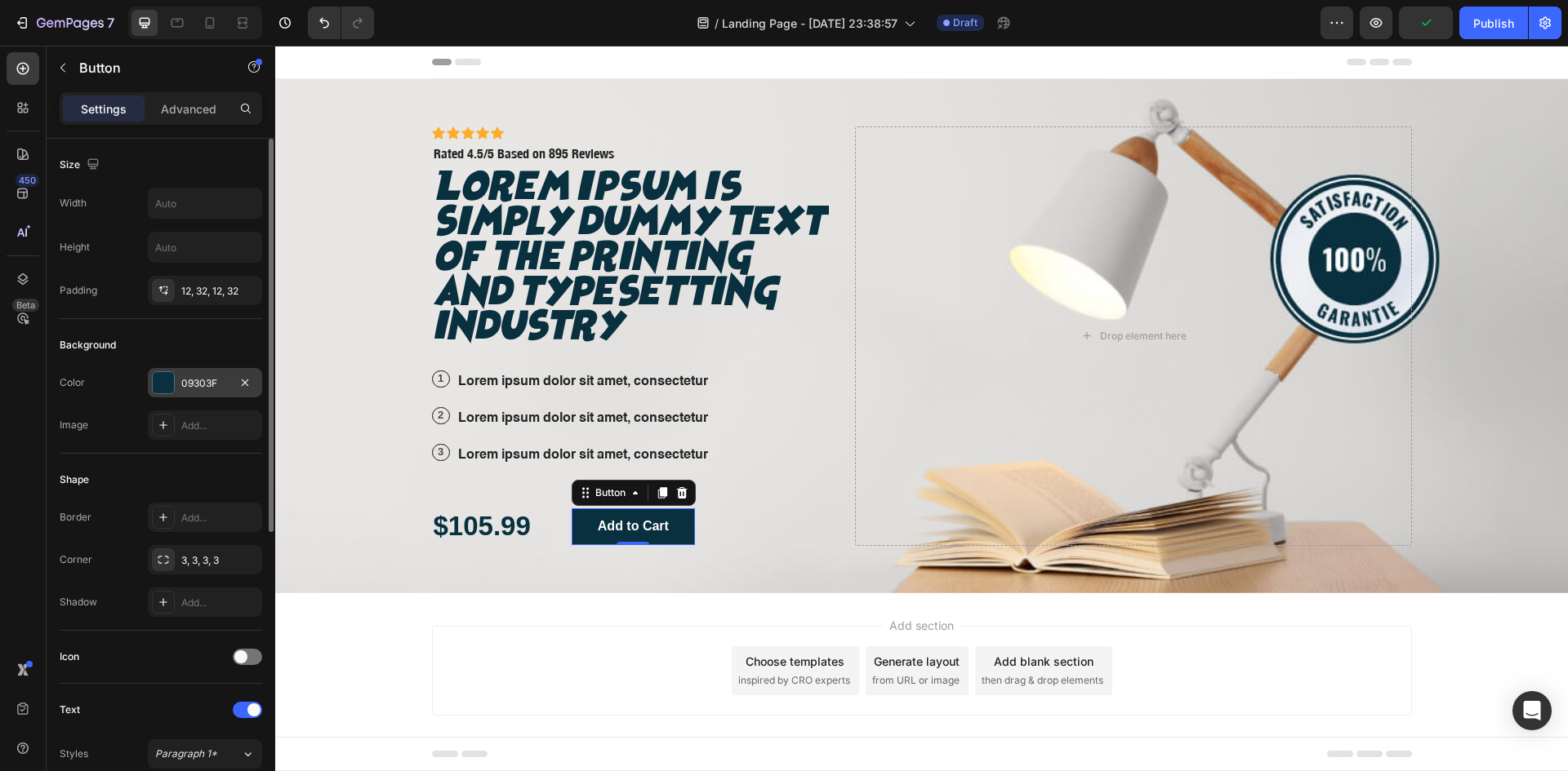
click at [170, 378] on div at bounding box center [163, 382] width 22 height 22
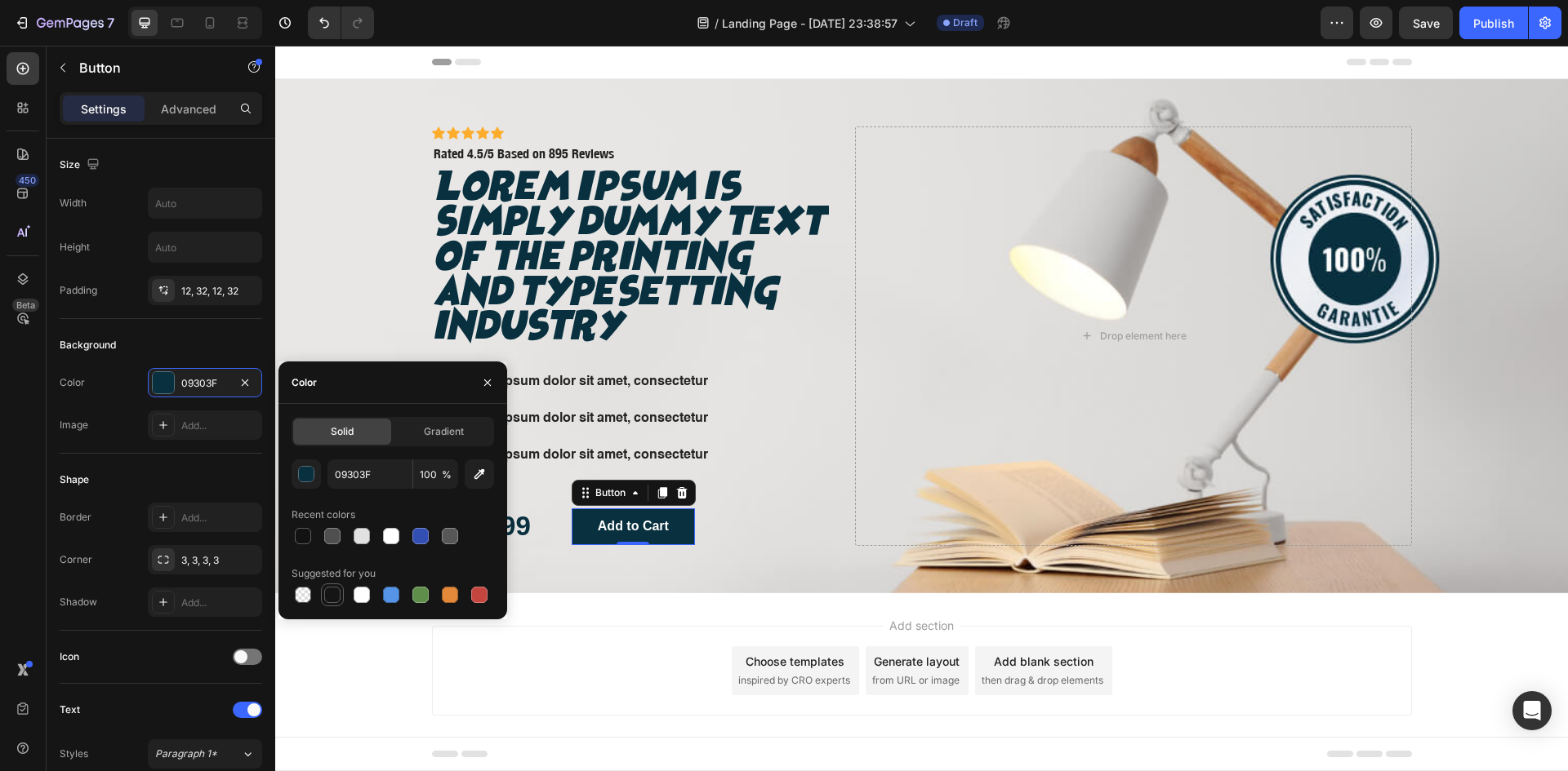
click at [334, 595] on div at bounding box center [332, 594] width 16 height 16
type input "151515"
click at [173, 474] on div "Shape" at bounding box center [161, 480] width 203 height 26
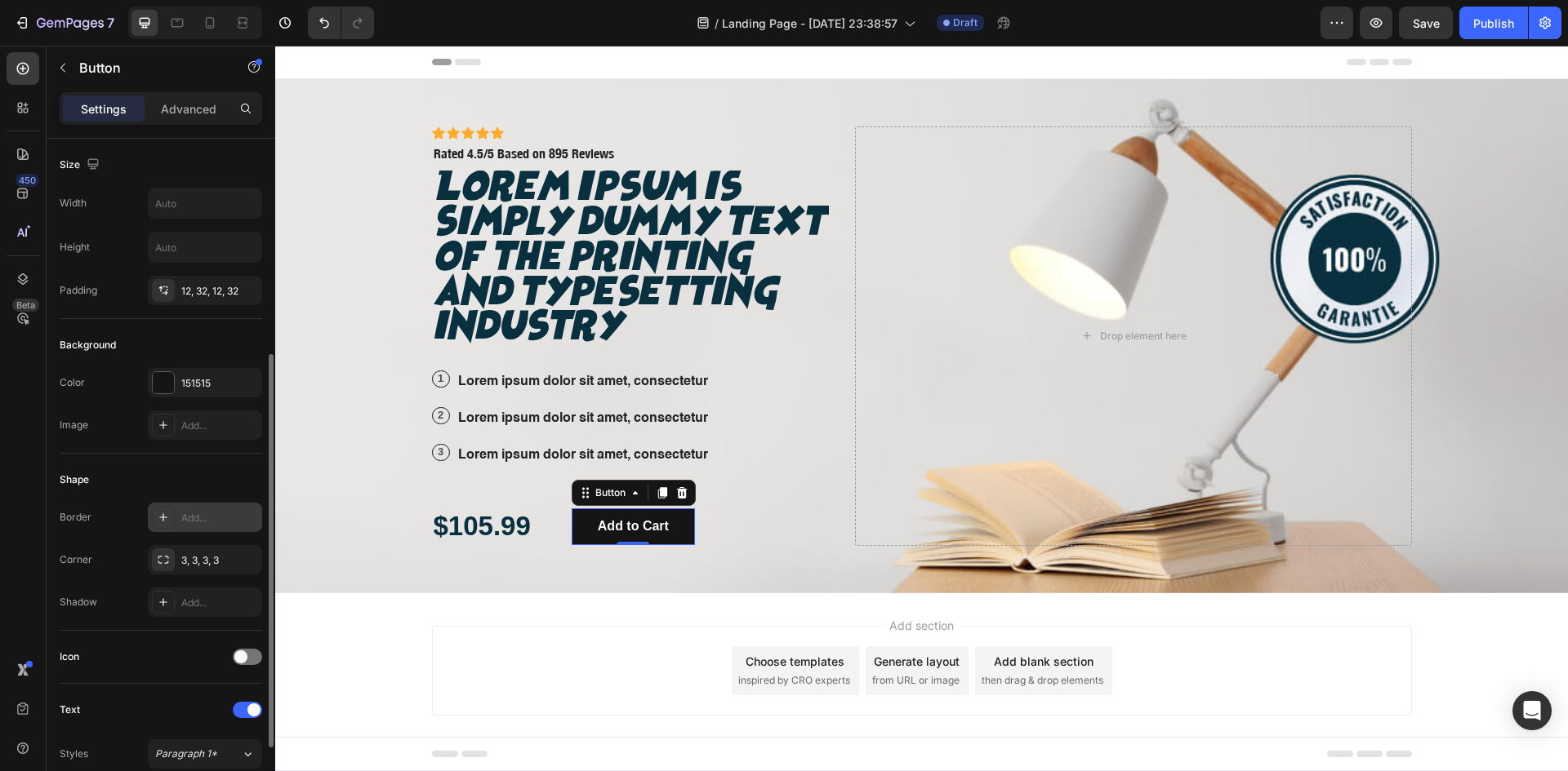
scroll to position [272, 0]
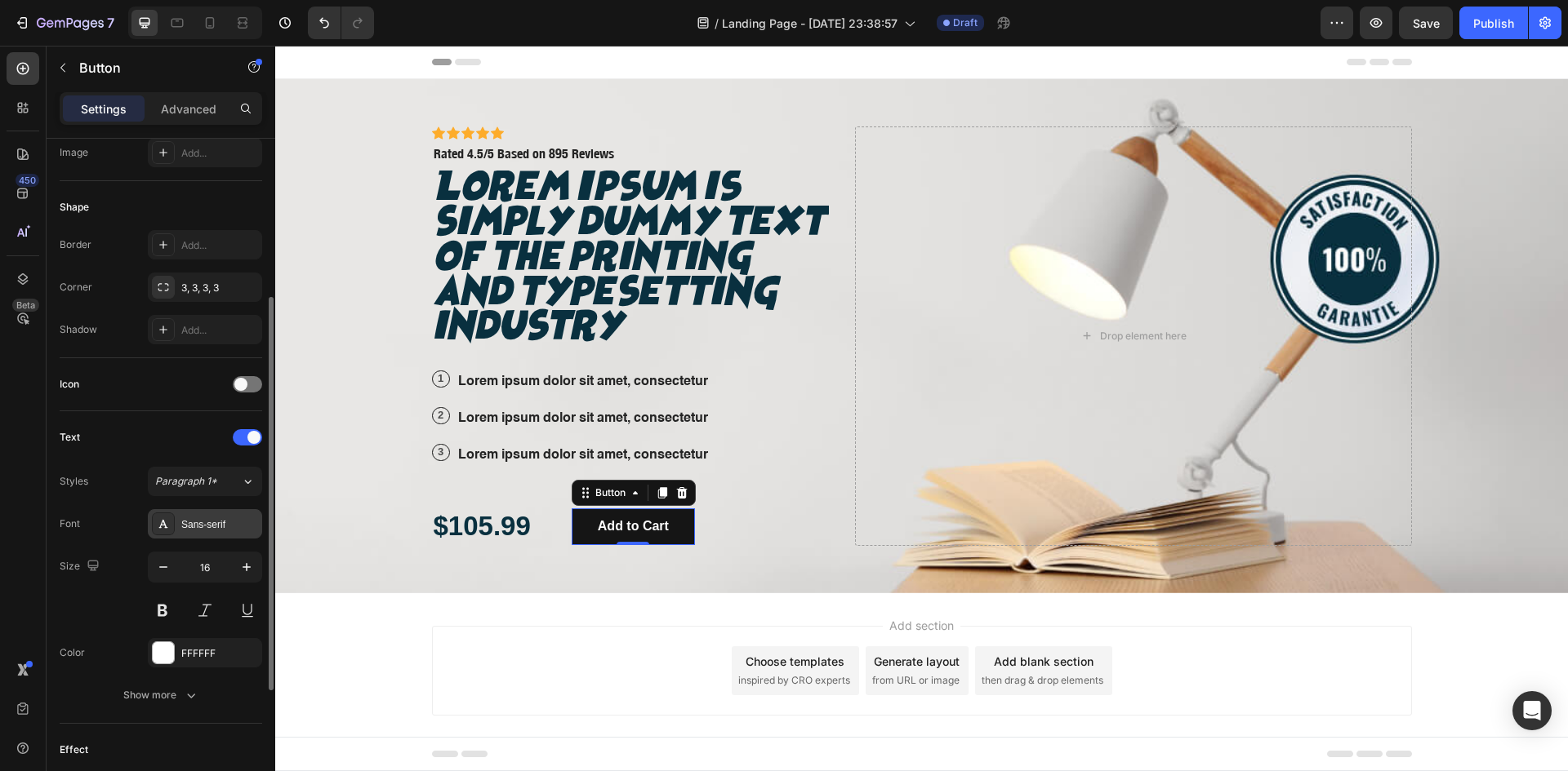
click at [186, 521] on div "Sans-serif" at bounding box center [220, 525] width 77 height 15
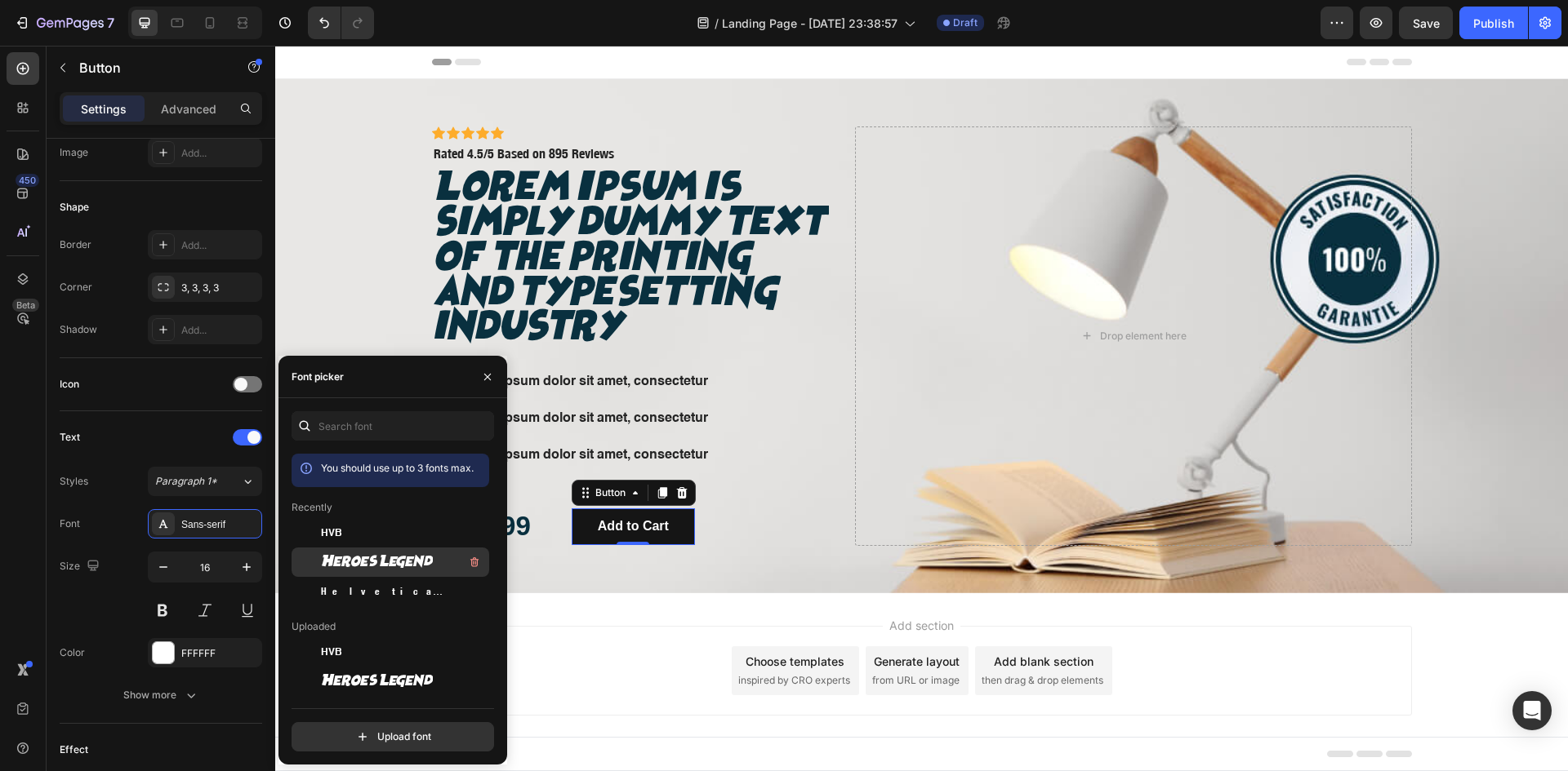
click at [351, 563] on span "Heroes Legend" at bounding box center [377, 563] width 112 height 15
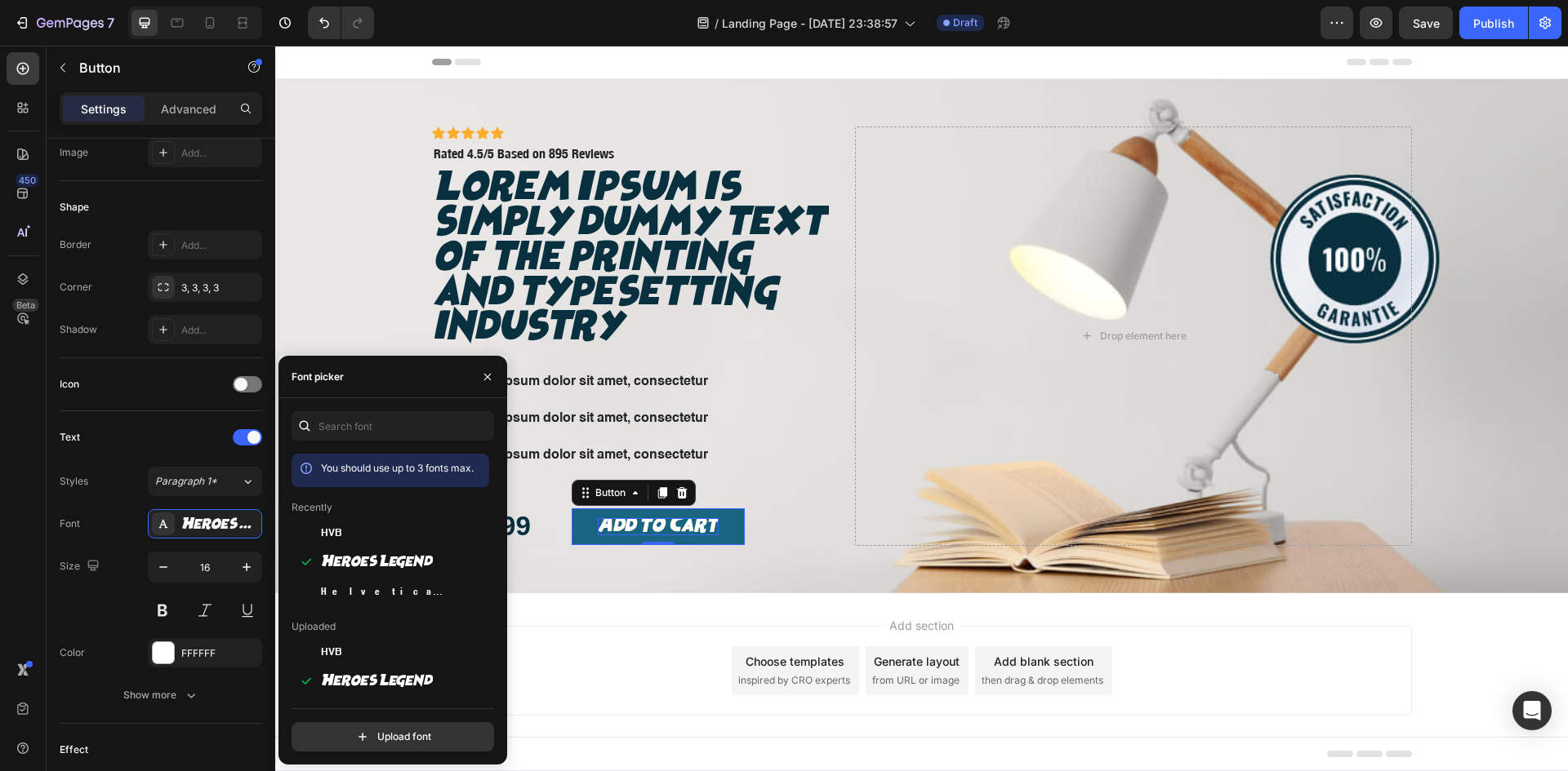
click at [617, 535] on div "Add to Cart" at bounding box center [658, 527] width 121 height 17
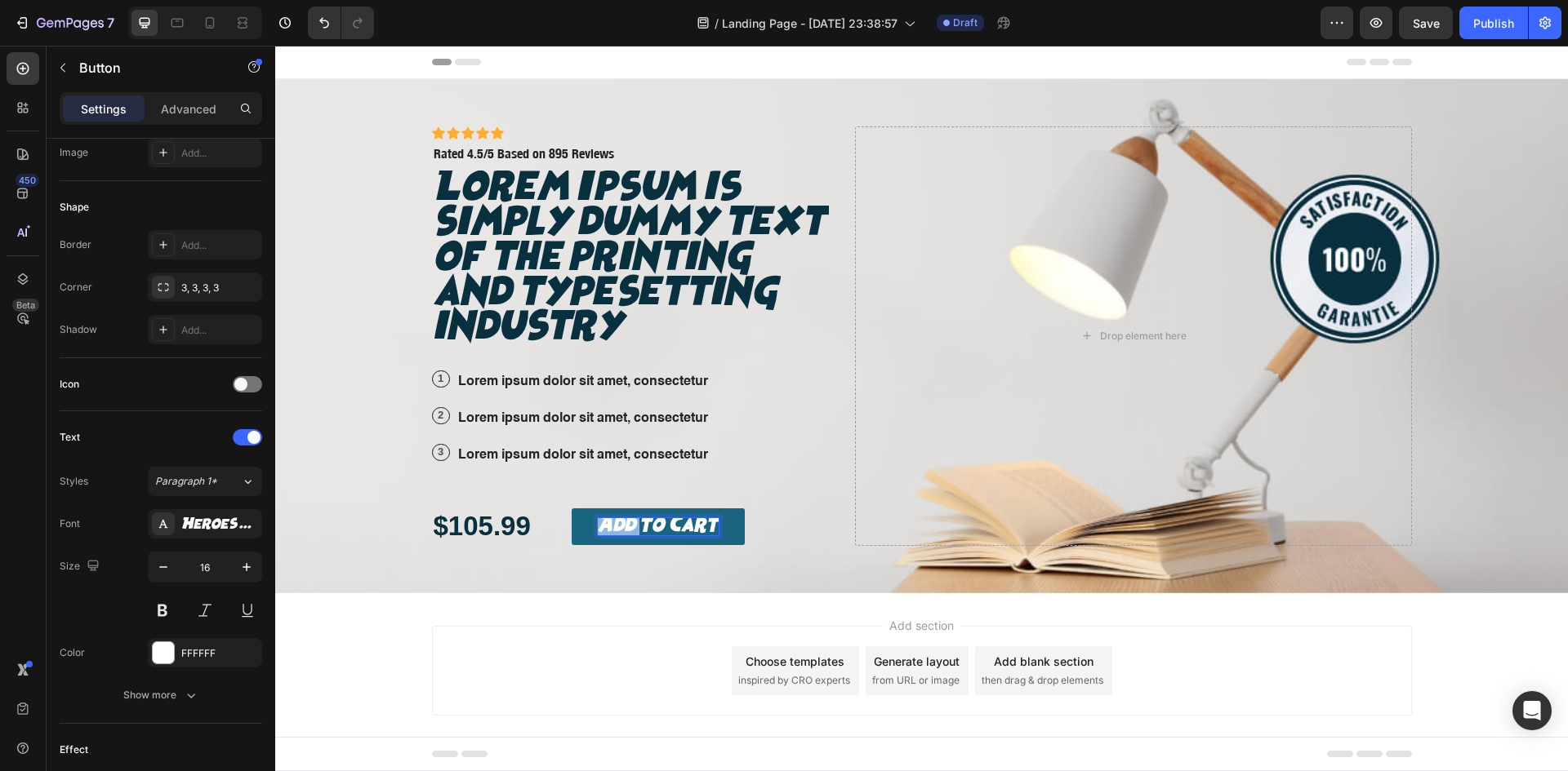
click at [617, 535] on p "Add to Cart" at bounding box center [658, 527] width 121 height 17
click at [571, 508] on button "Shop" at bounding box center [622, 526] width 102 height 37
click at [375, 486] on div "Background Image" at bounding box center [922, 336] width 1293 height 515
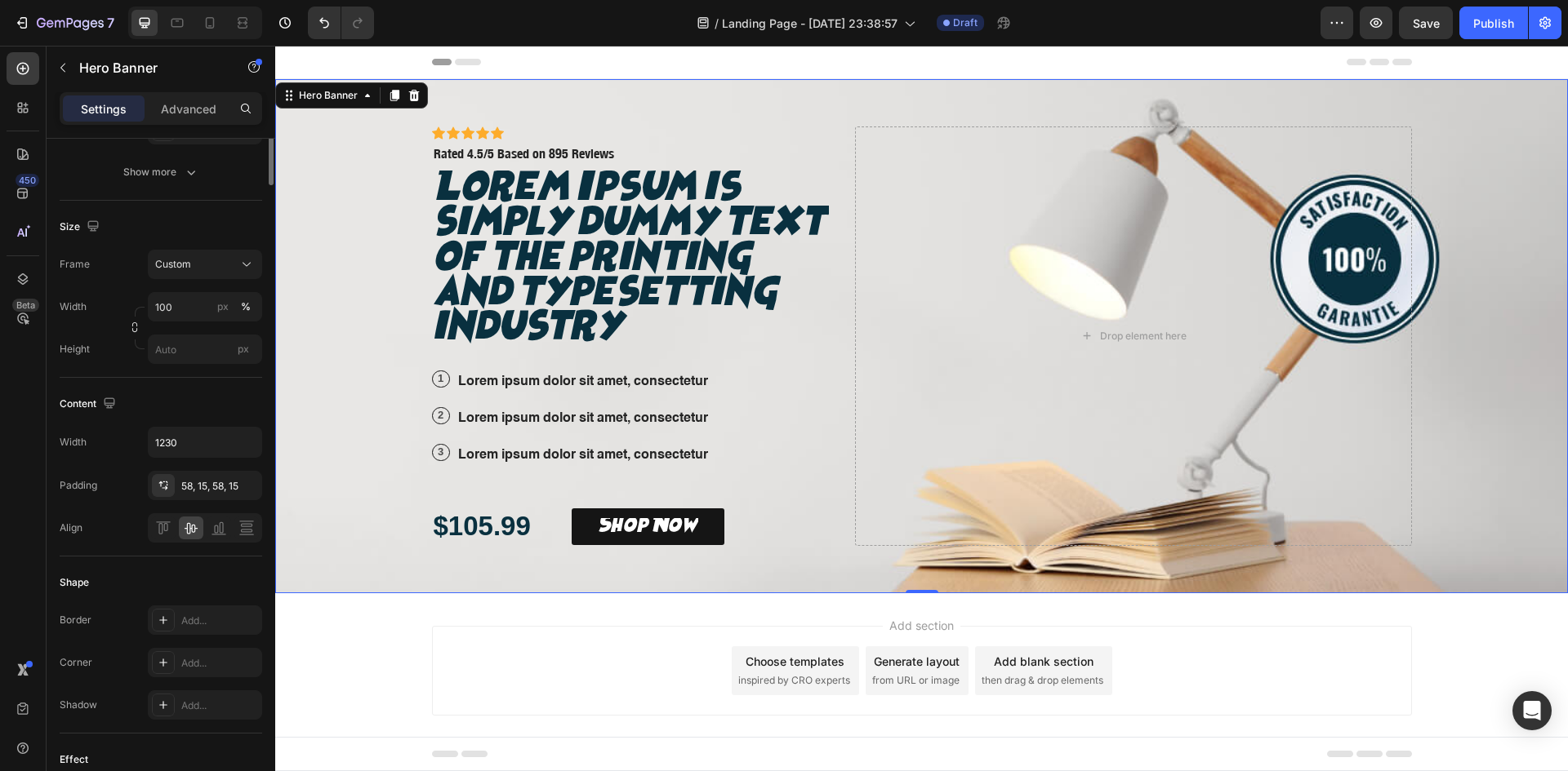
scroll to position [0, 0]
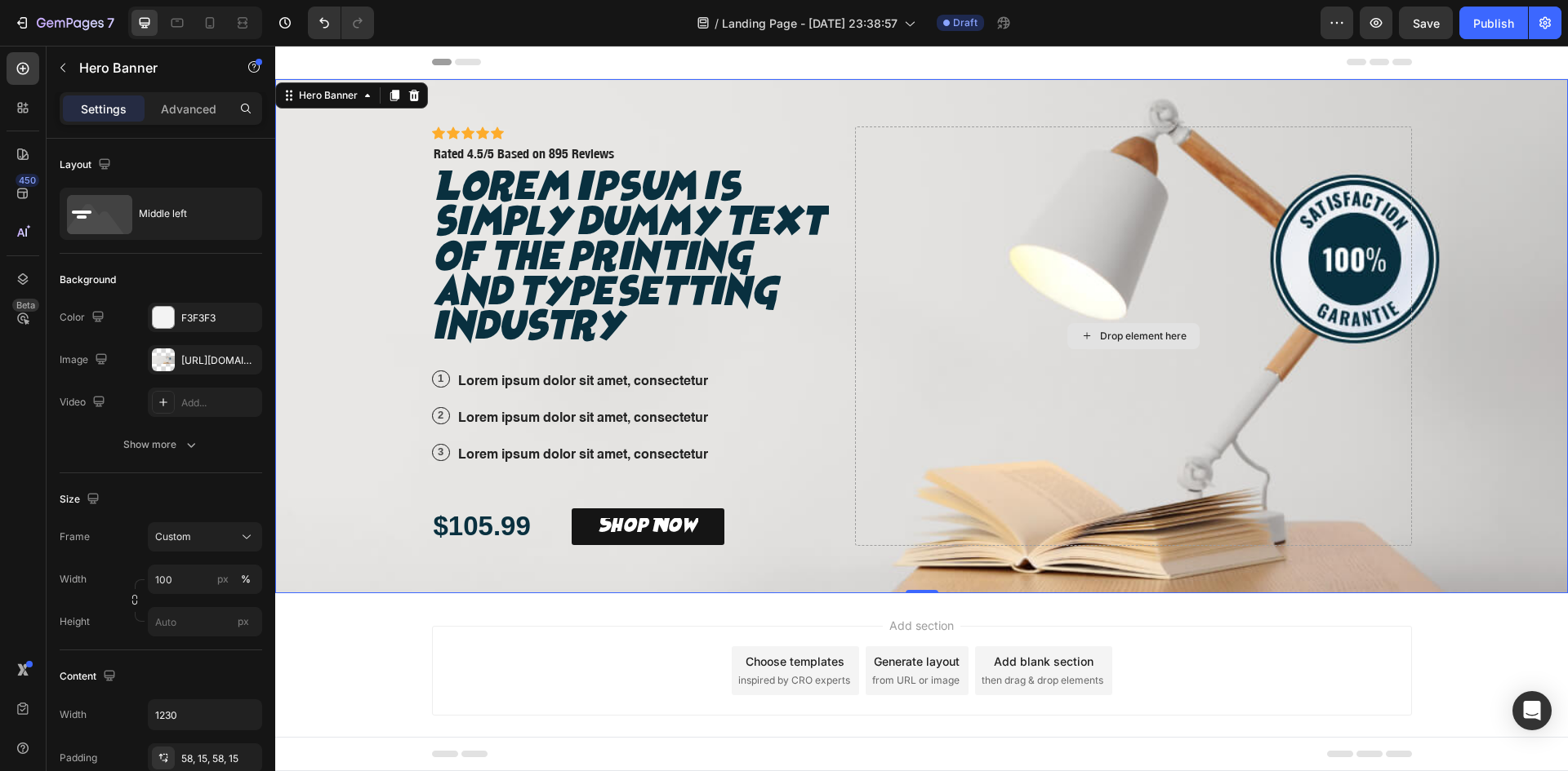
click at [1352, 208] on div "Drop element here" at bounding box center [1133, 336] width 556 height 420
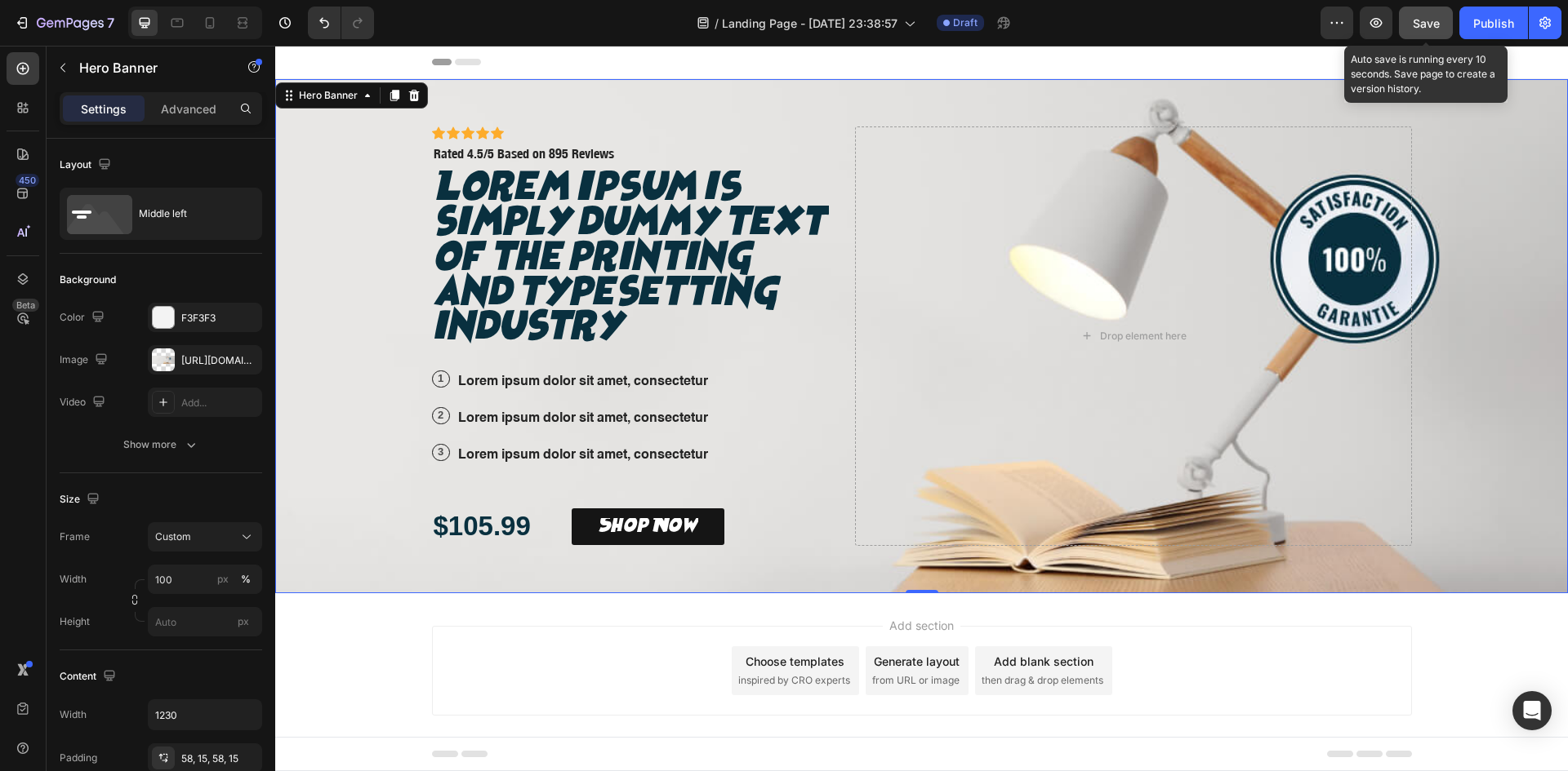
click at [1432, 21] on span "Save" at bounding box center [1426, 23] width 27 height 14
click at [1442, 215] on div "Background Image" at bounding box center [922, 336] width 1293 height 515
drag, startPoint x: 1440, startPoint y: 22, endPoint x: 1218, endPoint y: 20, distance: 222.0
click at [1440, 22] on button "Save" at bounding box center [1425, 23] width 54 height 33
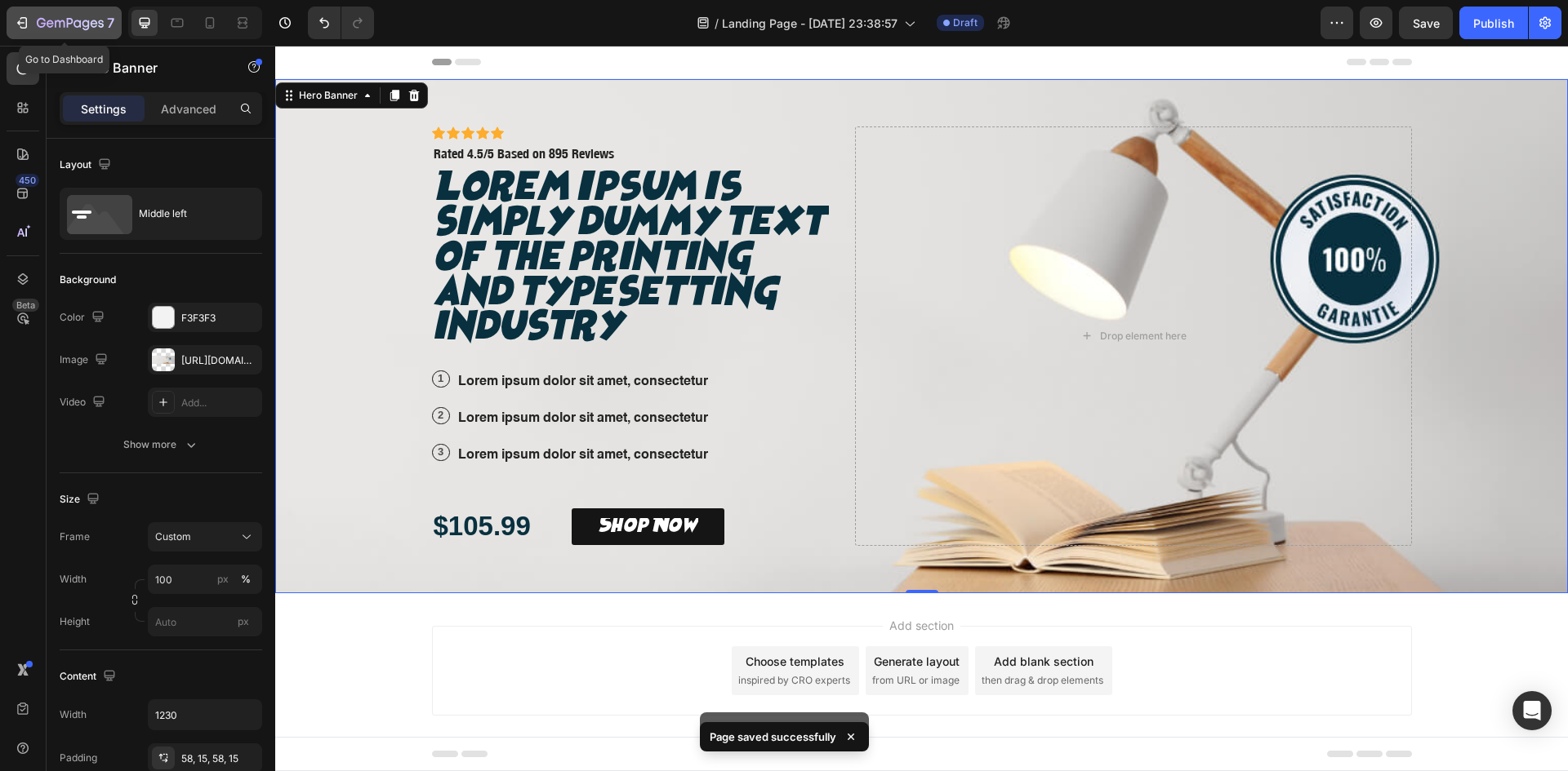
click at [21, 19] on icon "button" at bounding box center [24, 23] width 8 height 11
